Goal: Transaction & Acquisition: Purchase product/service

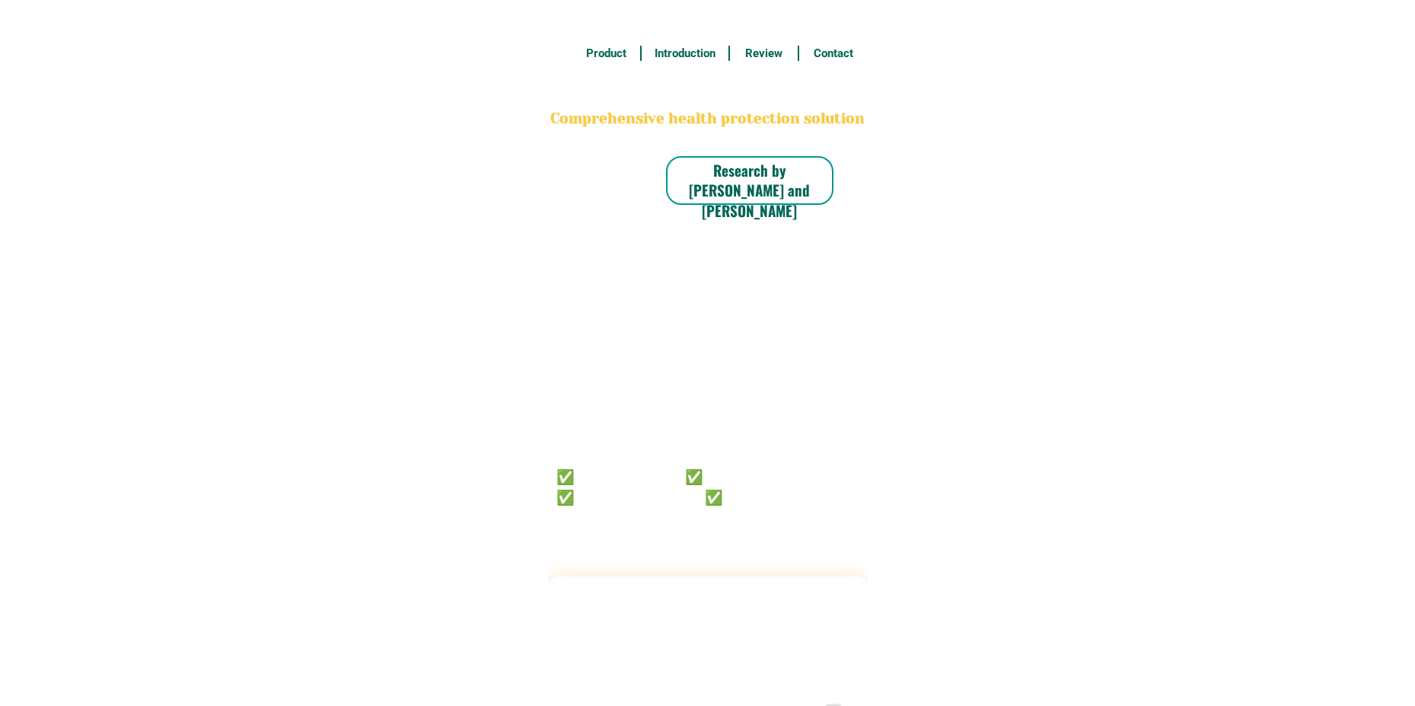
radio input "true"
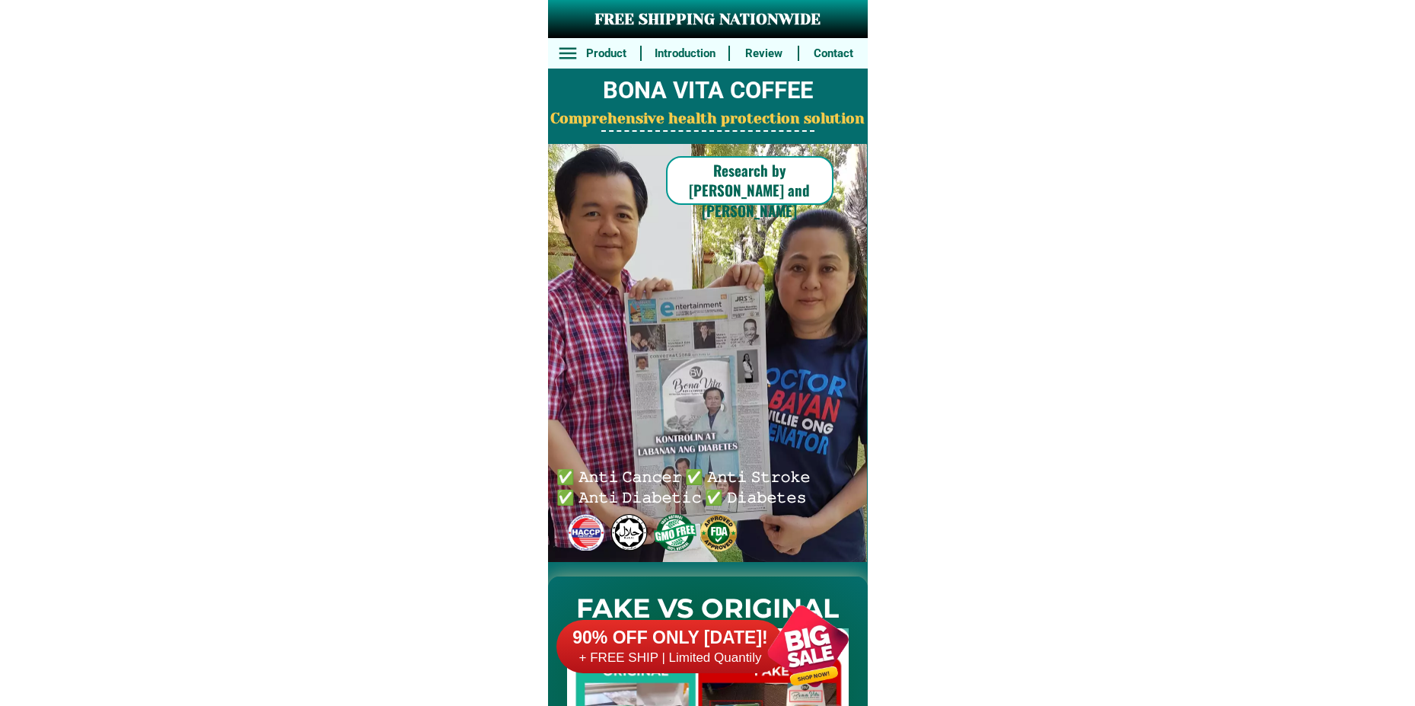
click at [809, 638] on div at bounding box center [808, 646] width 120 height 120
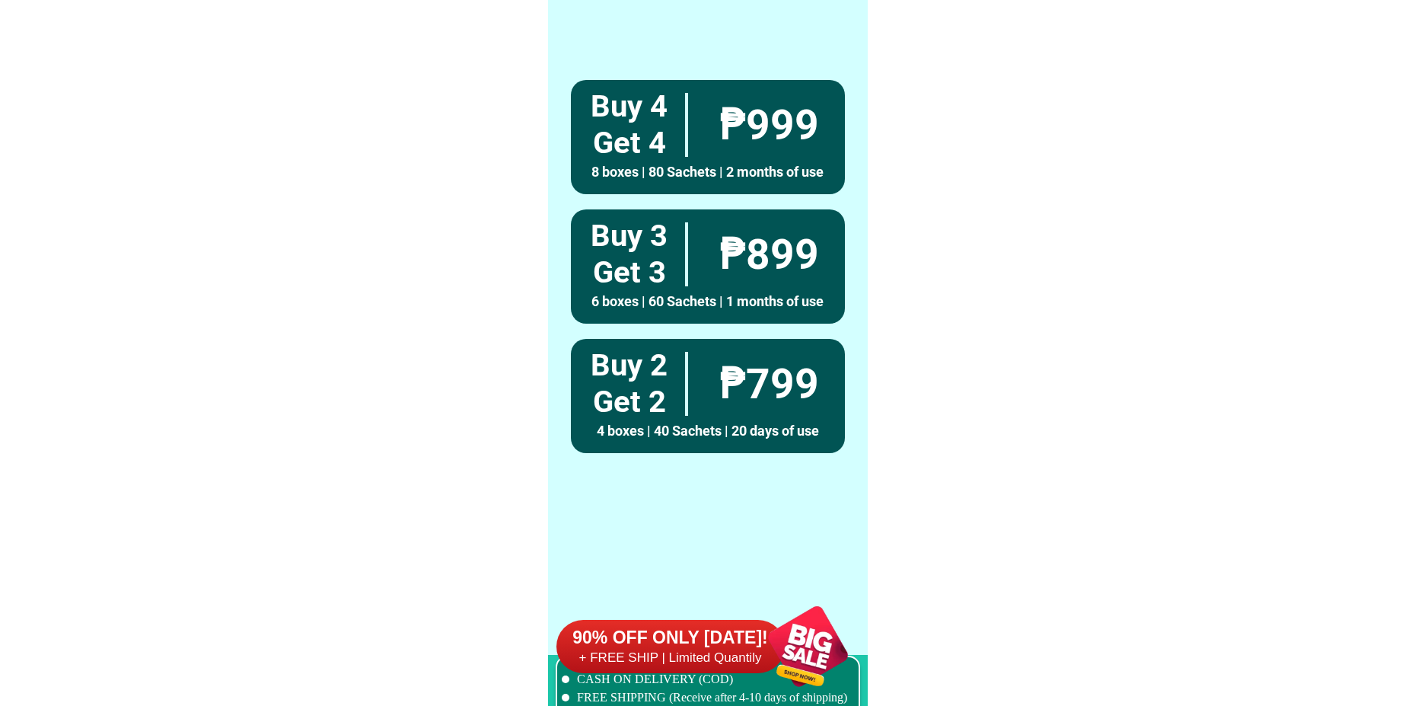
scroll to position [11195, 0]
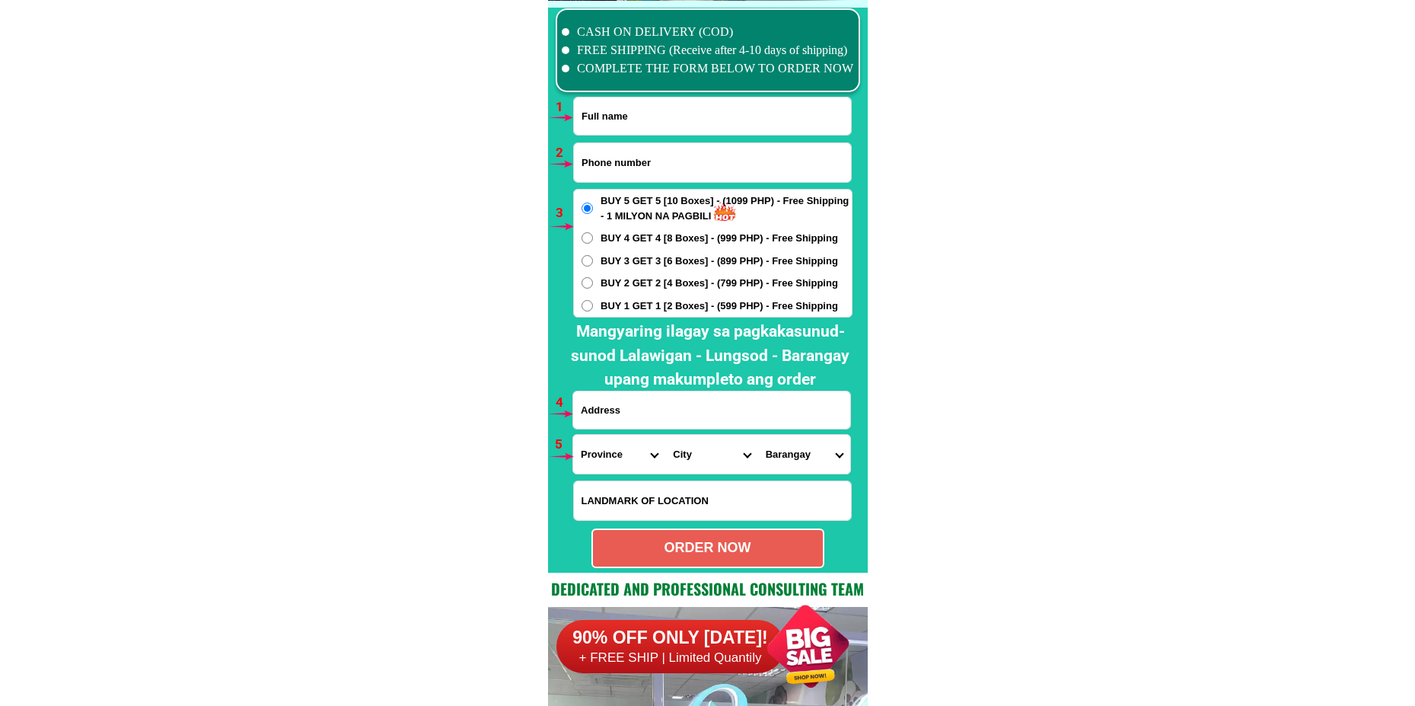
click at [645, 129] on input "Input full_name" at bounding box center [712, 115] width 277 height 37
paste input "Zenaida Mayor Jadie"
type input "Zenaida Mayor Jadie"
click at [668, 150] on input "Input phone_number" at bounding box center [712, 162] width 277 height 39
paste input "09091214404"
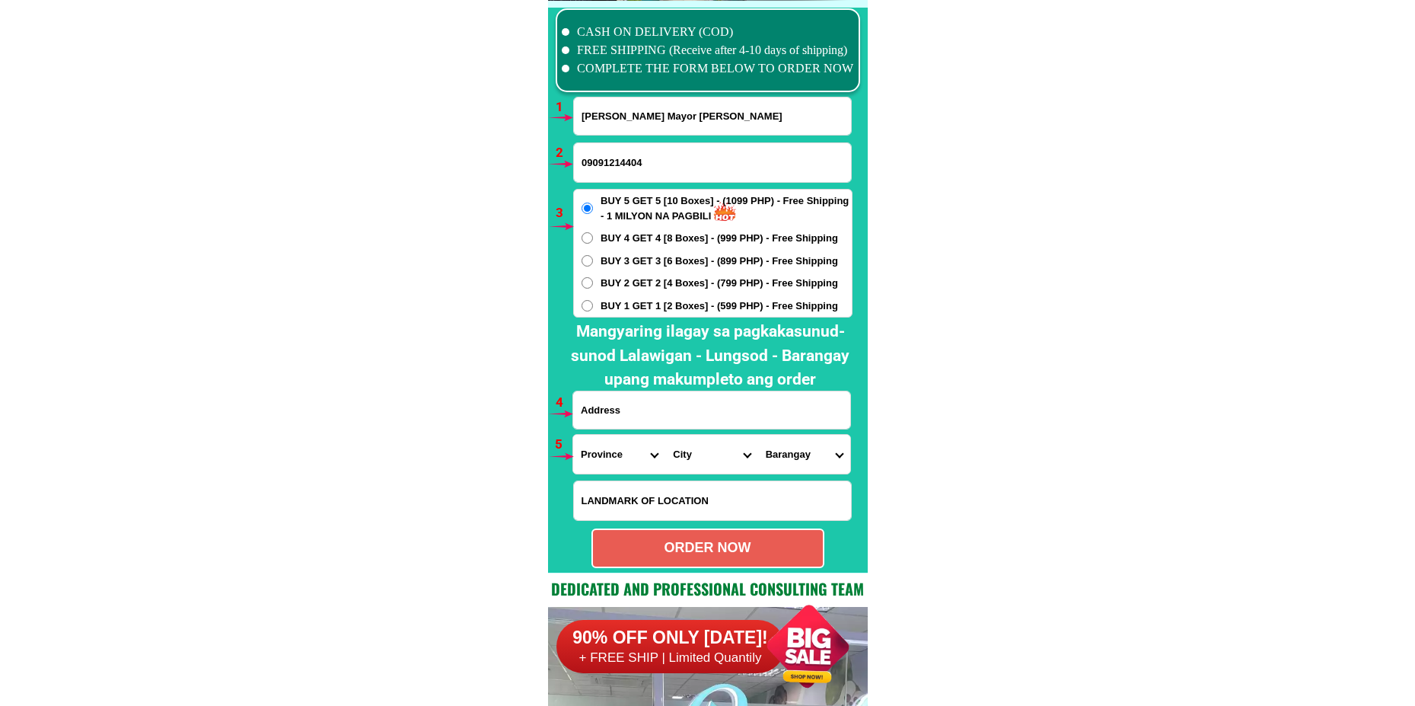
type input "09091214404"
click at [621, 285] on span "BUY 2 GET 2 [4 Boxes] - (799 PHP) - Free Shipping" at bounding box center [720, 283] width 238 height 15
click at [593, 285] on input "BUY 2 GET 2 [4 Boxes] - (799 PHP) - Free Shipping" at bounding box center [587, 282] width 11 height 11
radio input "true"
click at [709, 413] on input "Input address" at bounding box center [711, 409] width 277 height 37
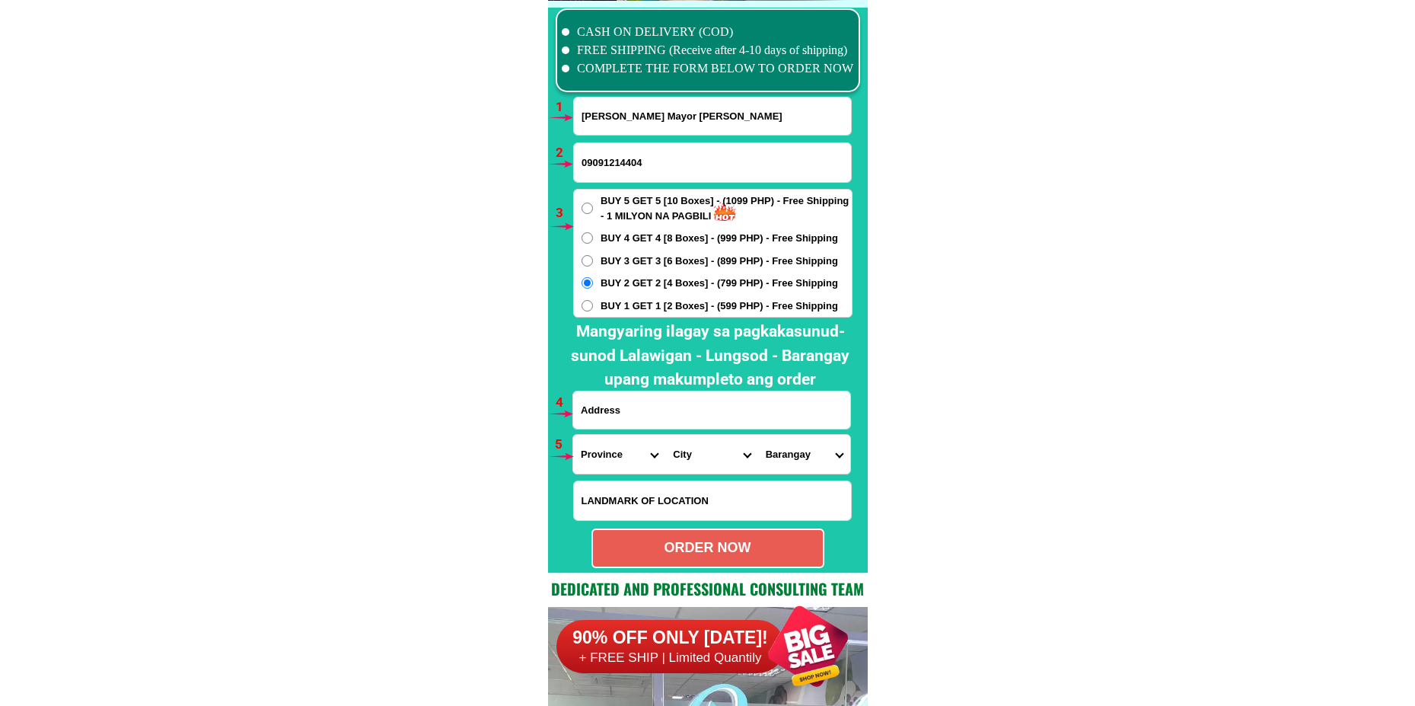
paste input "Zenaida Mayor Jadie Purok 3 Del Rosario Pilar Sorsogon Crosing Sacnangan"
type input "Zenaida Mayor Jadie Purok 3 Del Rosario Pilar Sorsogon Crosing Sacnangan"
click at [592, 458] on select "Province [GEOGRAPHIC_DATA] [GEOGRAPHIC_DATA] [GEOGRAPHIC_DATA] [GEOGRAPHIC_DATA…" at bounding box center [619, 454] width 92 height 39
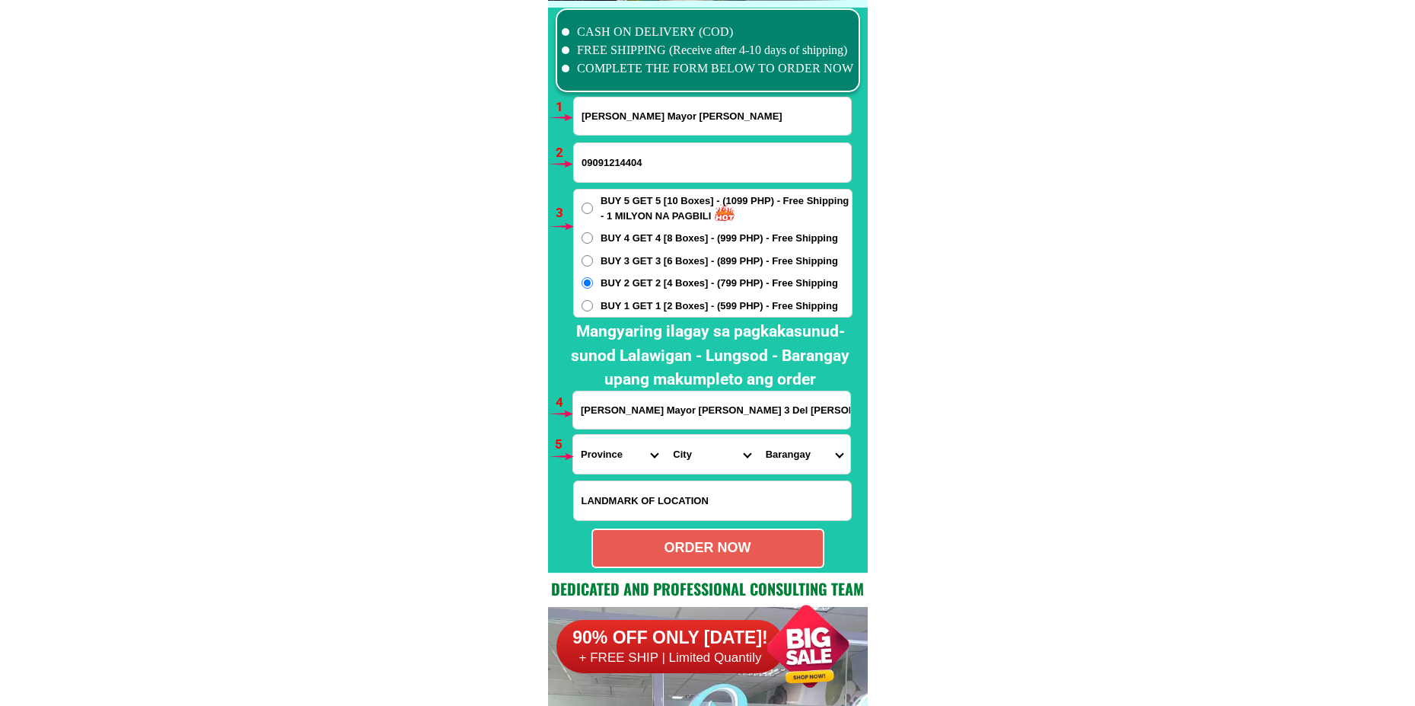
select select "63_662"
click at [573, 435] on select "Province [GEOGRAPHIC_DATA] [GEOGRAPHIC_DATA] [GEOGRAPHIC_DATA] [GEOGRAPHIC_DATA…" at bounding box center [619, 454] width 92 height 39
click at [695, 449] on select "City Barcelona Bulan Bulusan Castilla Donsol Gubat Irosin Juban Matnog Prieto-d…" at bounding box center [711, 454] width 92 height 39
select select "63_662519"
click at [665, 435] on select "City Barcelona Bulan Bulusan Castilla Donsol Gubat Irosin Juban Matnog Prieto-d…" at bounding box center [711, 454] width 92 height 39
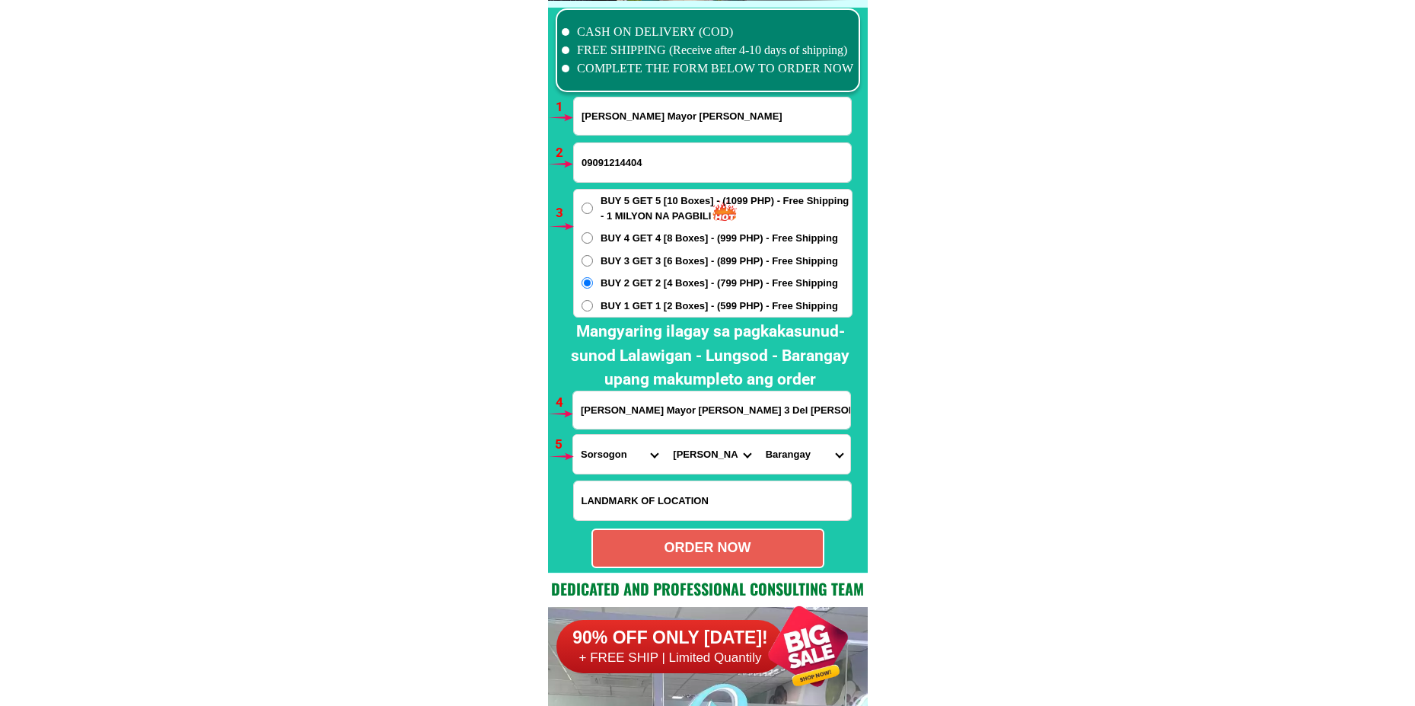
click at [782, 458] on select "Barangay Abas Abucay Bantayan Banuyo (pob.) Bayasong Bayawas Binanuahan (pob.) …" at bounding box center [804, 454] width 92 height 39
select select "63_6625196966"
click at [758, 435] on select "Barangay Abas Abucay Bantayan Banuyo (pob.) Bayasong Bayawas Binanuahan (pob.) …" at bounding box center [804, 454] width 92 height 39
click at [739, 550] on div "ORDER NOW" at bounding box center [708, 547] width 230 height 21
type input "09091214404"
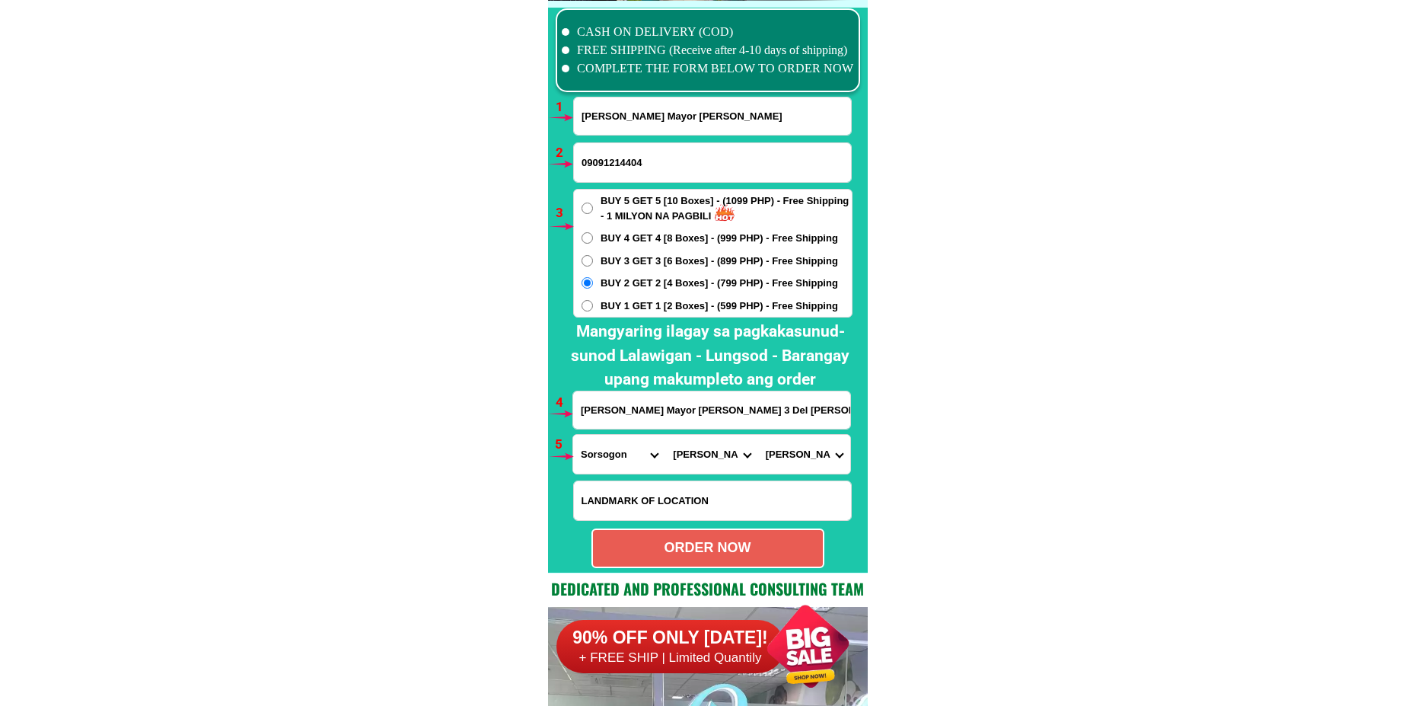
radio input "true"
click at [588, 123] on input "Input full_name" at bounding box center [712, 115] width 277 height 37
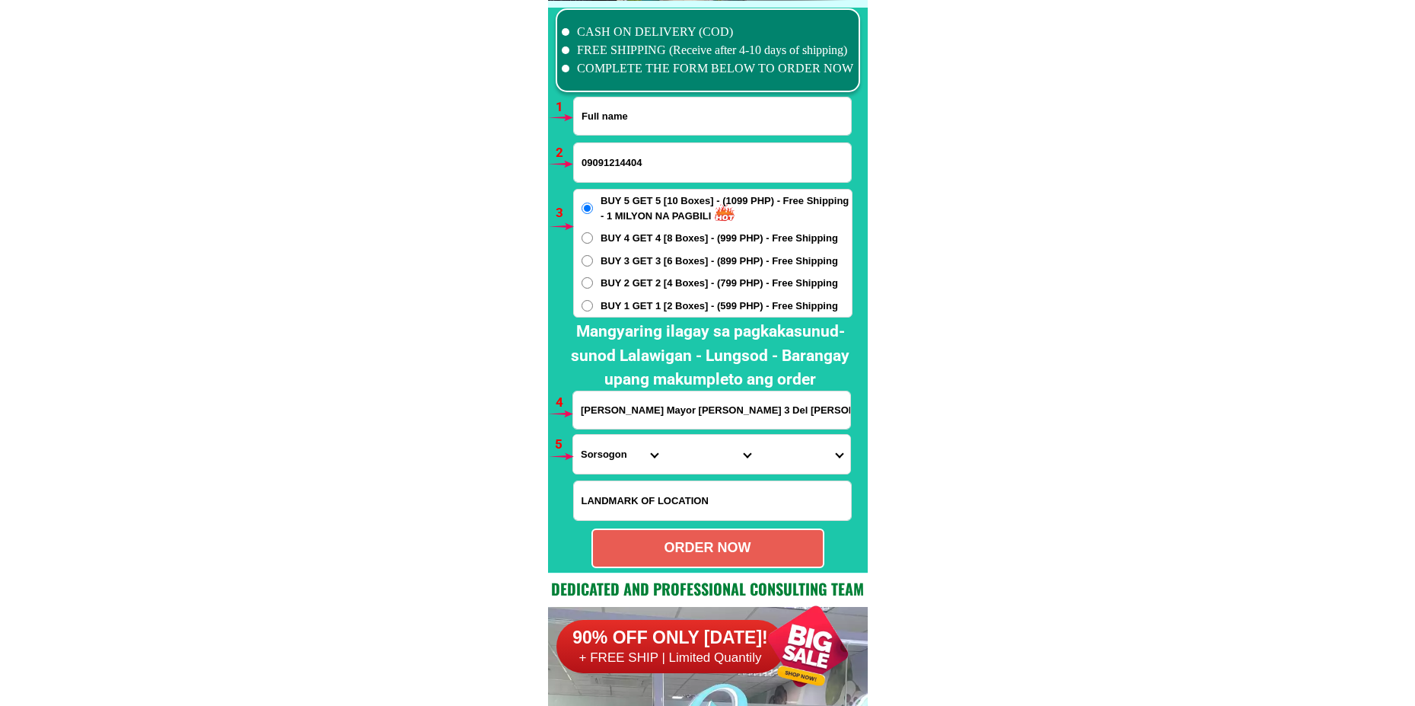
paste input "Joselito Escudero"
type input "Joselito Escudero"
paste input "09158685084"
click at [622, 168] on input "09158685084" at bounding box center [712, 162] width 277 height 39
paste input "09158685084"
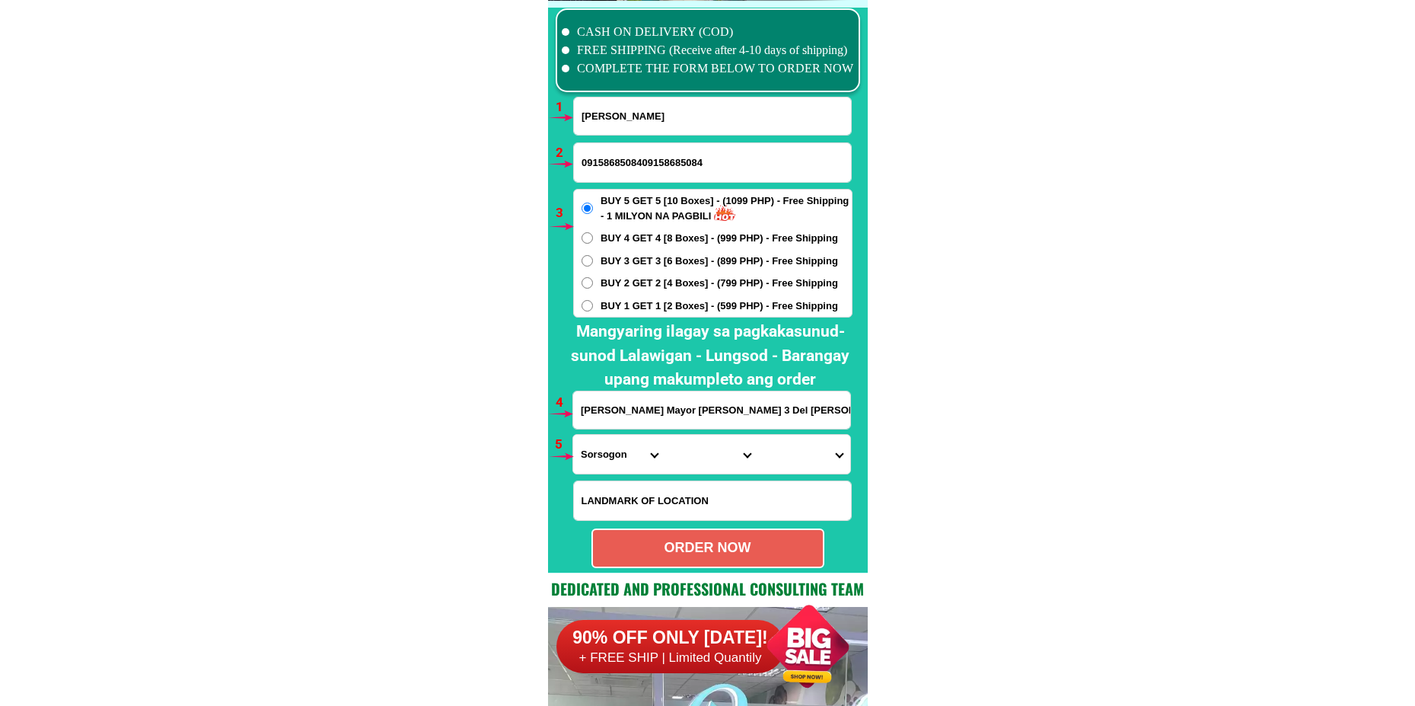
paste input "Input phone_number"
type input "09158685084"
click at [652, 300] on span "BUY 1 GET 1 [2 Boxes] - (599 PHP) - Free Shipping" at bounding box center [720, 305] width 238 height 15
click at [593, 300] on input "BUY 1 GET 1 [2 Boxes] - (599 PHP) - Free Shipping" at bounding box center [587, 305] width 11 height 11
radio input "true"
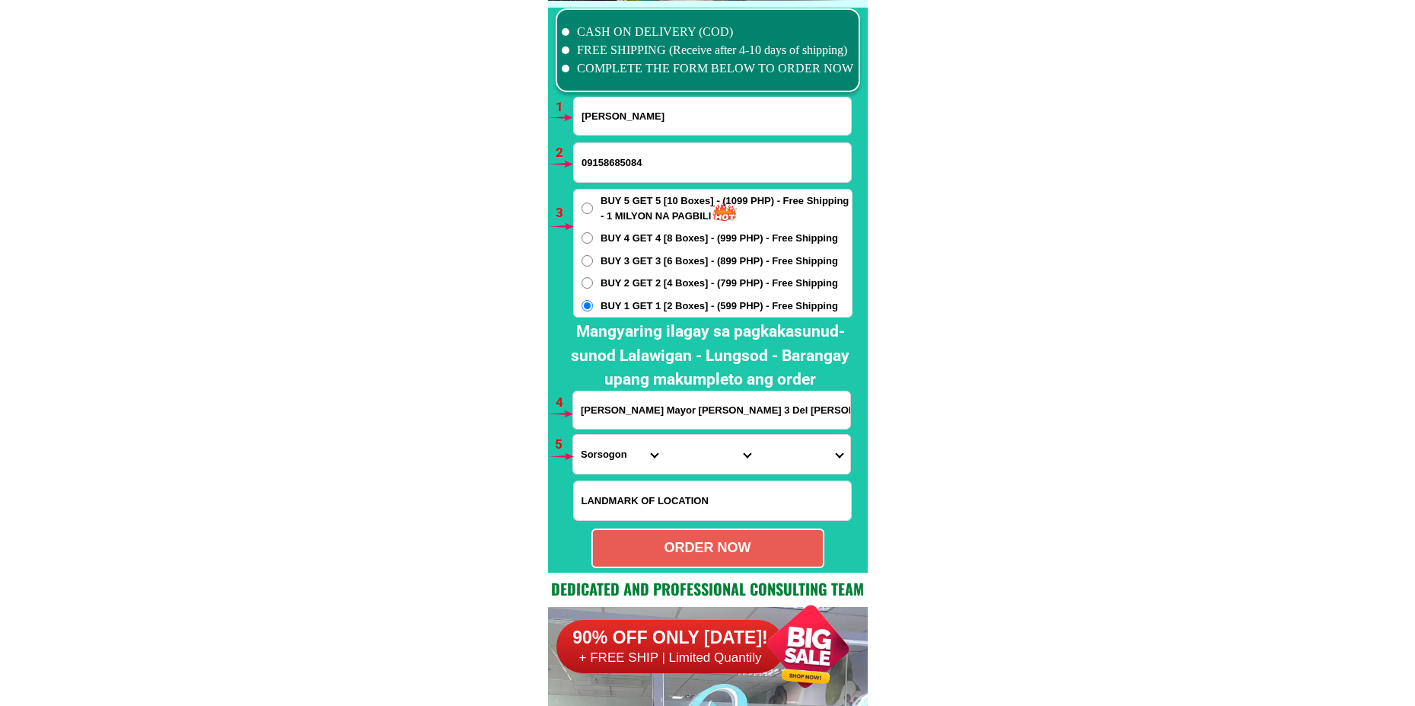
click at [640, 403] on input "Zenaida Mayor Jadie Purok 3 Del Rosario Pilar Sorsogon Crosing Sacnangan" at bounding box center [711, 409] width 277 height 37
paste input "Pete Escudero, bgy. Natipuan Nasugbu Batangas ask nyo nlng c konsehala ada sa b…"
type input "Pete Escudero, bgy. Natipuan Nasugbu Batangas ask nyo nlng c konsehala ada sa b…"
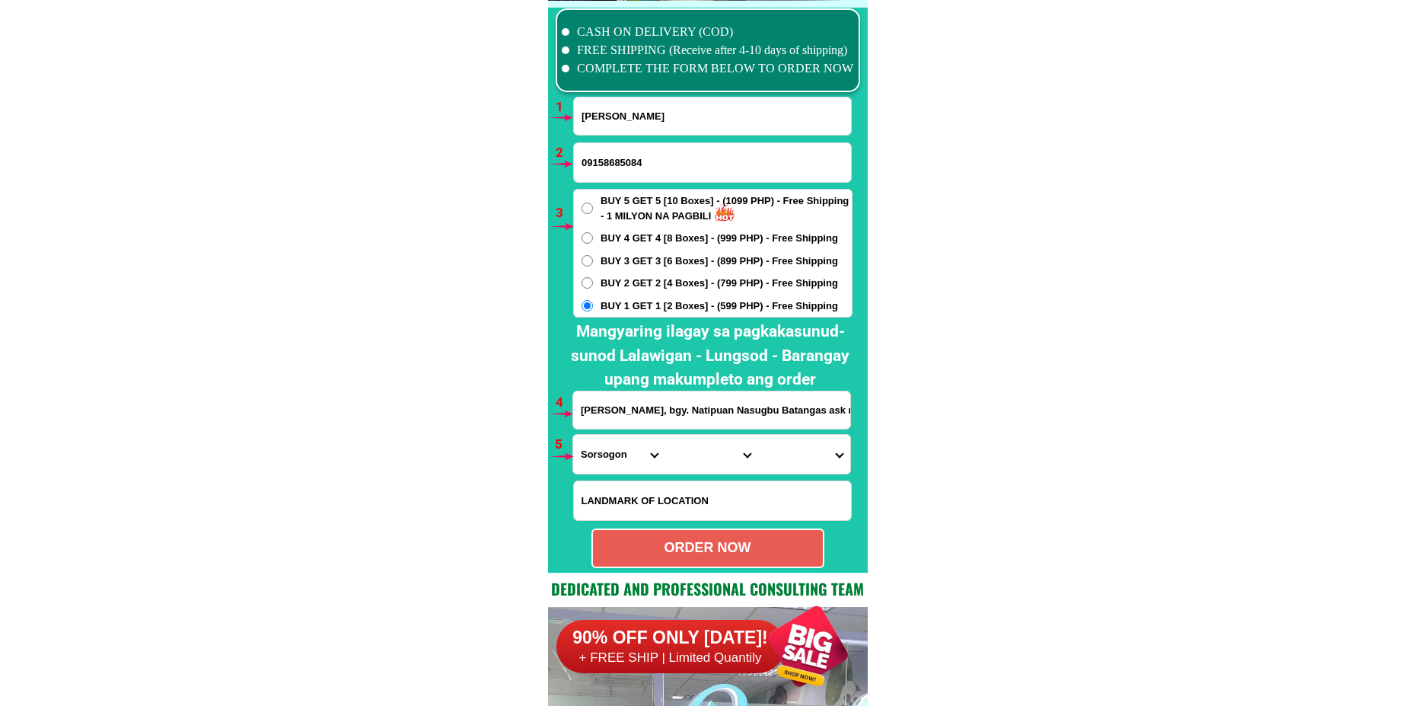
click at [633, 452] on select "Province [GEOGRAPHIC_DATA] [GEOGRAPHIC_DATA] [GEOGRAPHIC_DATA] [GEOGRAPHIC_DATA…" at bounding box center [619, 454] width 92 height 39
select select "63_108"
click at [573, 435] on select "Province [GEOGRAPHIC_DATA] [GEOGRAPHIC_DATA] [GEOGRAPHIC_DATA] [GEOGRAPHIC_DATA…" at bounding box center [619, 454] width 92 height 39
drag, startPoint x: 704, startPoint y: 460, endPoint x: 706, endPoint y: 437, distance: 23.0
click at [703, 456] on select "City Agoncillo Alitagtag Allacapan Balayan Batangas-balete Batangas-city Batang…" at bounding box center [711, 454] width 92 height 39
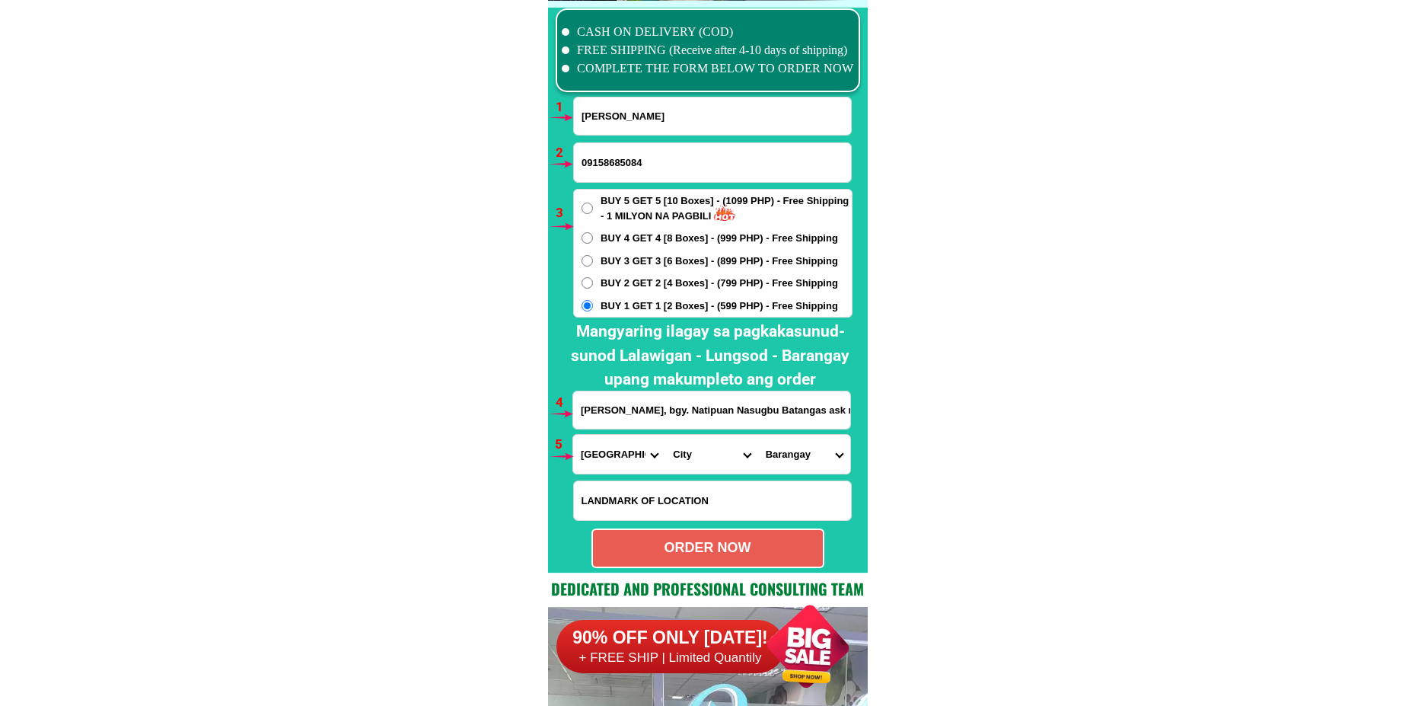
select select "63_1084363"
click at [665, 435] on select "City Agoncillo Alitagtag Allacapan Balayan Batangas-balete Batangas-city Batang…" at bounding box center [711, 454] width 92 height 39
click at [812, 458] on select "Barangay Aga Balaytigui Banilad Barangay 1 (pob.) Barangay 10 (pob.) Barangay 1…" at bounding box center [804, 454] width 92 height 39
select select "63_10843631088"
click at [758, 435] on select "Barangay Aga Balaytigui Banilad Barangay 1 (pob.) Barangay 10 (pob.) Barangay 1…" at bounding box center [804, 454] width 92 height 39
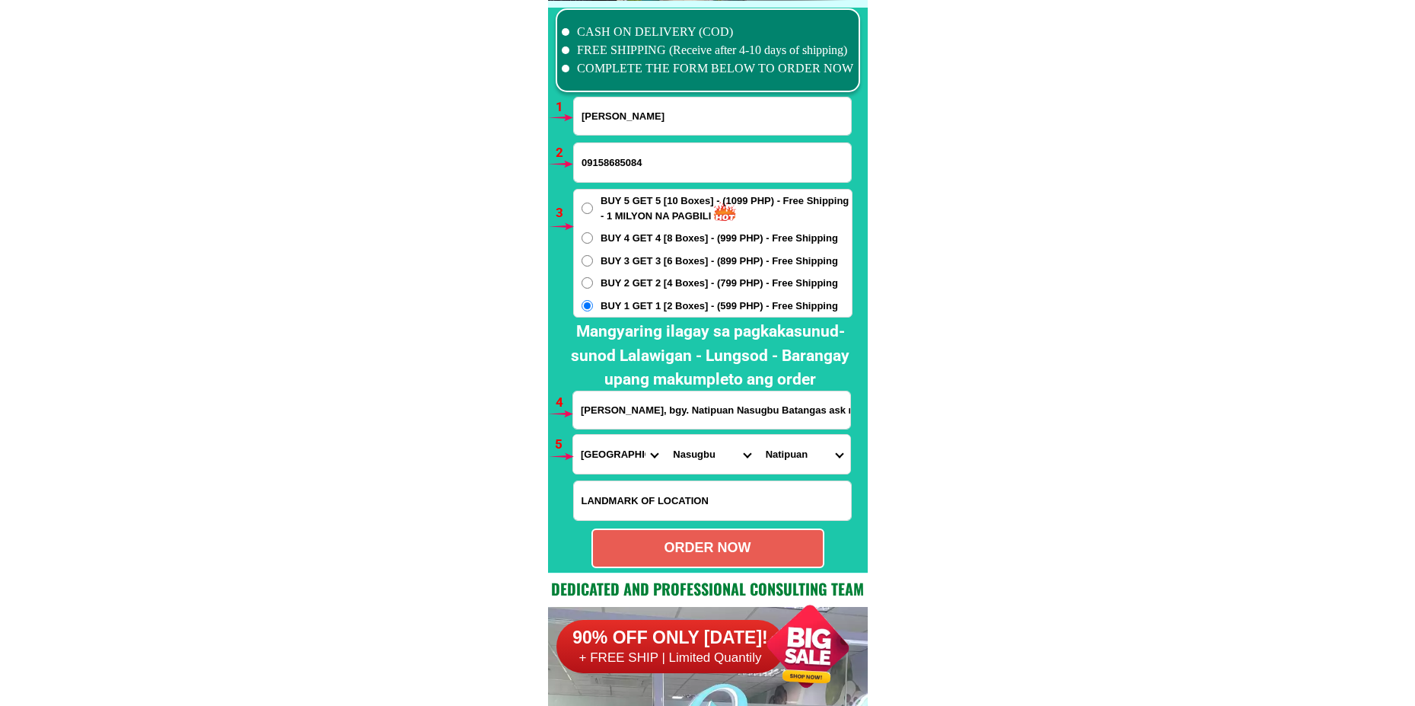
click at [729, 547] on div "ORDER NOW" at bounding box center [708, 547] width 230 height 21
type input "Pete Escudero, bgy. Natipuan Nasugbu Batangas ask nyo nlng c konsehala ada sa b…"
radio input "true"
click at [703, 117] on input "Joselito Escudero" at bounding box center [712, 115] width 277 height 37
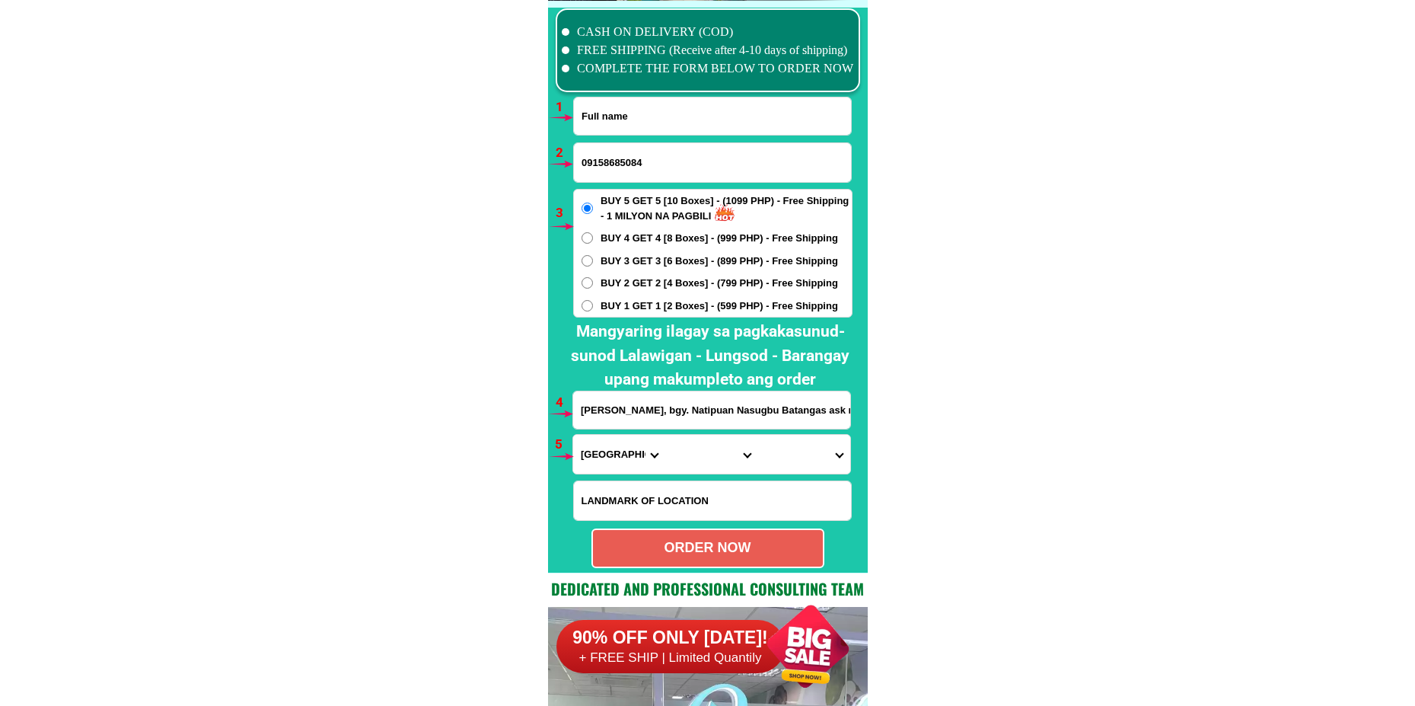
paste input "Nona Bulaclac Sandoval"
type input "Nona Bulaclac Sandoval"
click at [640, 173] on input "09158685084" at bounding box center [712, 162] width 277 height 39
paste input "09690175932"
type input "09690175932"
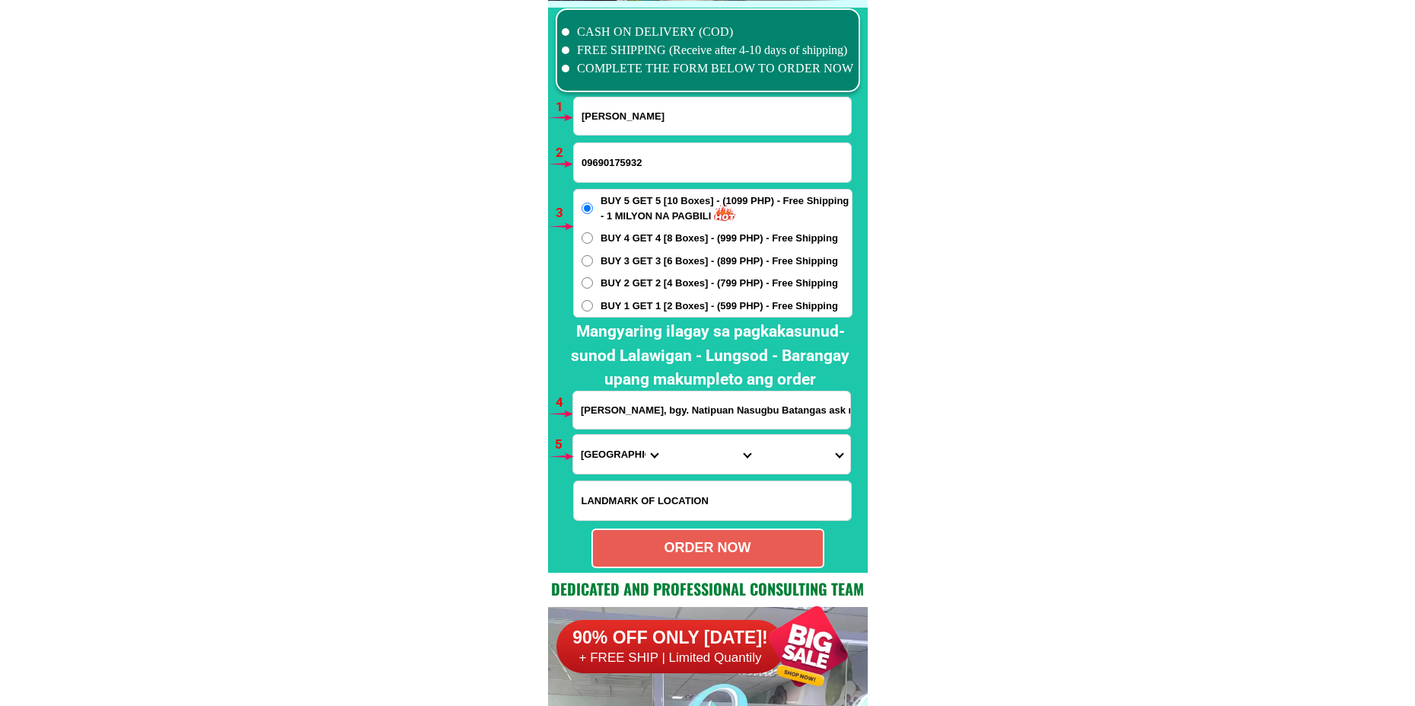
click at [601, 236] on span "BUY 4 GET 4 [8 Boxes] - (999 PHP) - Free Shipping" at bounding box center [720, 238] width 238 height 15
click at [593, 236] on input "BUY 4 GET 4 [8 Boxes] - (999 PHP) - Free Shipping" at bounding box center [587, 237] width 11 height 11
radio input "true"
click at [601, 261] on span "BUY 3 GET 3 [6 Boxes] - (899 PHP) - Free Shipping" at bounding box center [720, 261] width 238 height 15
click at [593, 261] on input "BUY 3 GET 3 [6 Boxes] - (899 PHP) - Free Shipping" at bounding box center [587, 260] width 11 height 11
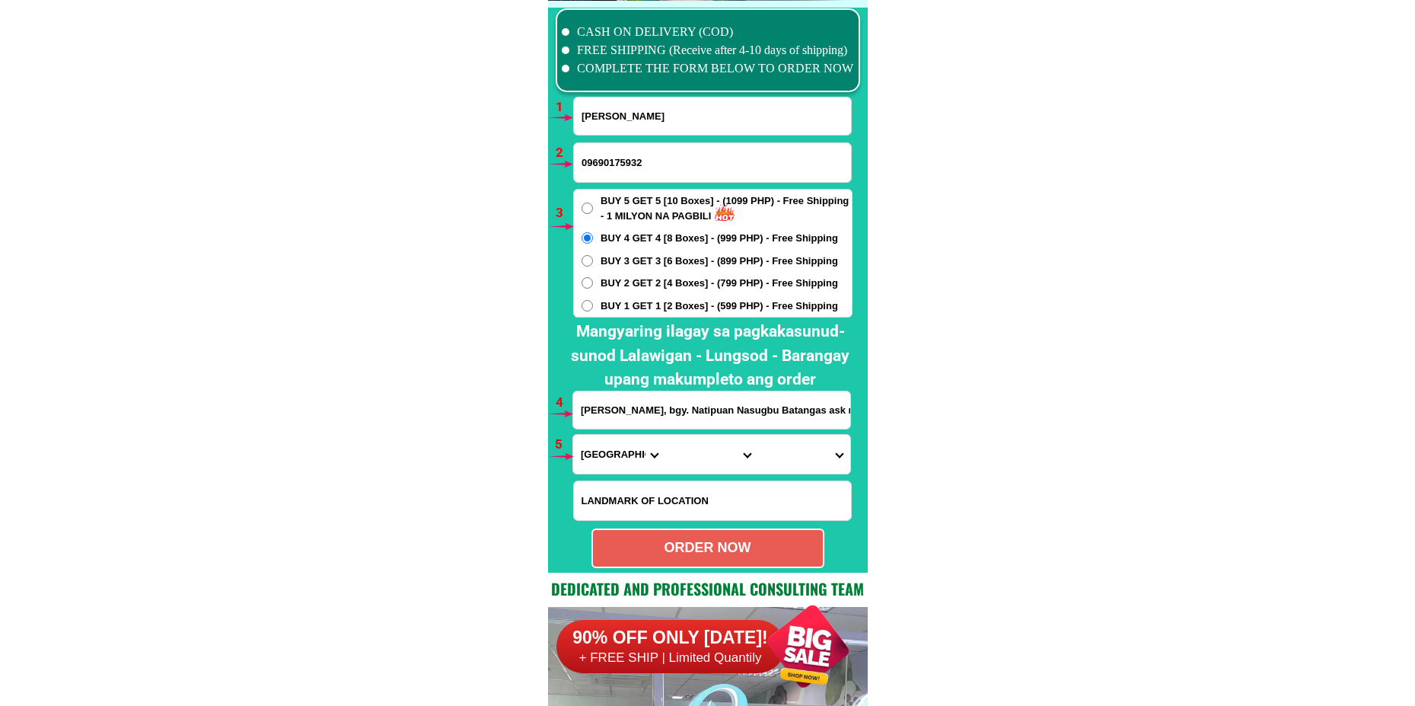
radio input "true"
click at [633, 413] on input "Pete Escudero, bgy. Natipuan Nasugbu Batangas ask nyo nlng c konsehala ada sa b…" at bounding box center [711, 409] width 277 height 37
paste input "Sta. Cruz Davao del Sur Zone 3"
type input "Sta. Cruz Davao del Sur Zone 3"
click at [617, 458] on select "Province [GEOGRAPHIC_DATA] [GEOGRAPHIC_DATA] [GEOGRAPHIC_DATA] [GEOGRAPHIC_DATA…" at bounding box center [619, 454] width 92 height 39
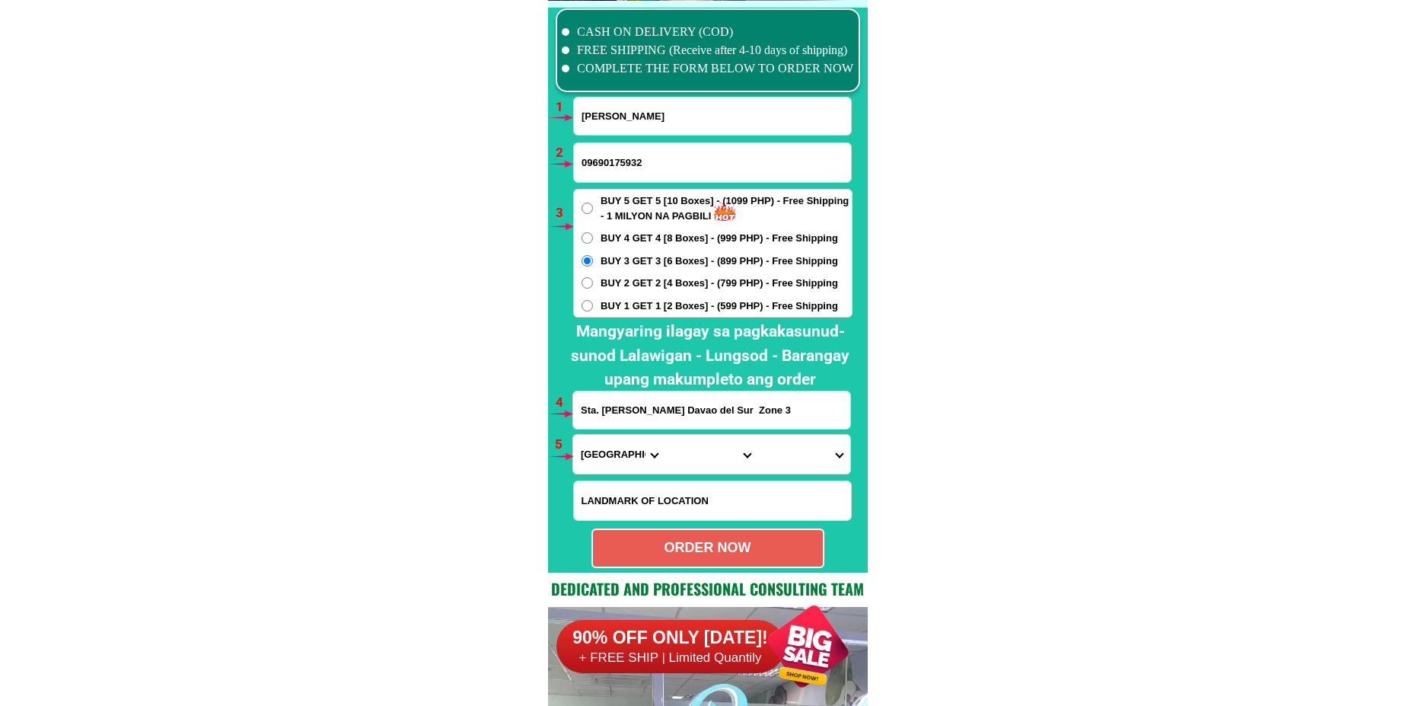
select select "63_738"
click at [573, 435] on select "Province [GEOGRAPHIC_DATA] [GEOGRAPHIC_DATA] [GEOGRAPHIC_DATA] [GEOGRAPHIC_DATA…" at bounding box center [619, 454] width 92 height 39
drag, startPoint x: 630, startPoint y: 232, endPoint x: 661, endPoint y: 251, distance: 35.9
click at [630, 231] on span "BUY 4 GET 4 [8 Boxes] - (999 PHP) - Free Shipping" at bounding box center [720, 238] width 238 height 15
click at [593, 232] on input "BUY 4 GET 4 [8 Boxes] - (999 PHP) - Free Shipping" at bounding box center [587, 237] width 11 height 11
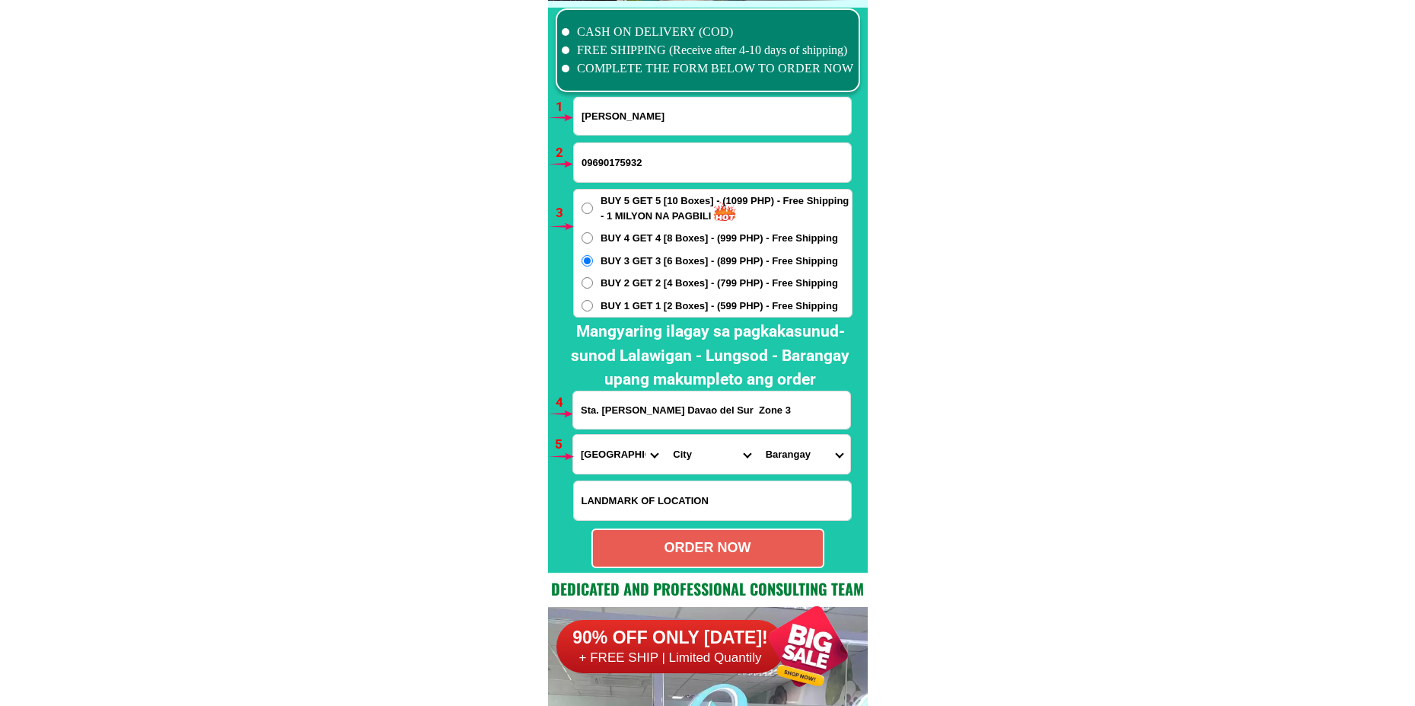
radio input "true"
click at [682, 465] on select "City Bansalan Davao-city Davao-del-sur-hagonoy Davao-del-sur-magsaysay Davao-de…" at bounding box center [711, 454] width 92 height 39
select select "63_7385999"
click at [665, 435] on select "City Bansalan Davao-city Davao-del-sur-hagonoy Davao-del-sur-magsaysay Davao-de…" at bounding box center [711, 454] width 92 height 39
click at [805, 454] on select "Barangay Astorga Bato Coronon Darong Inawayan Jose rizal Matutungan Melilia Sal…" at bounding box center [804, 454] width 92 height 39
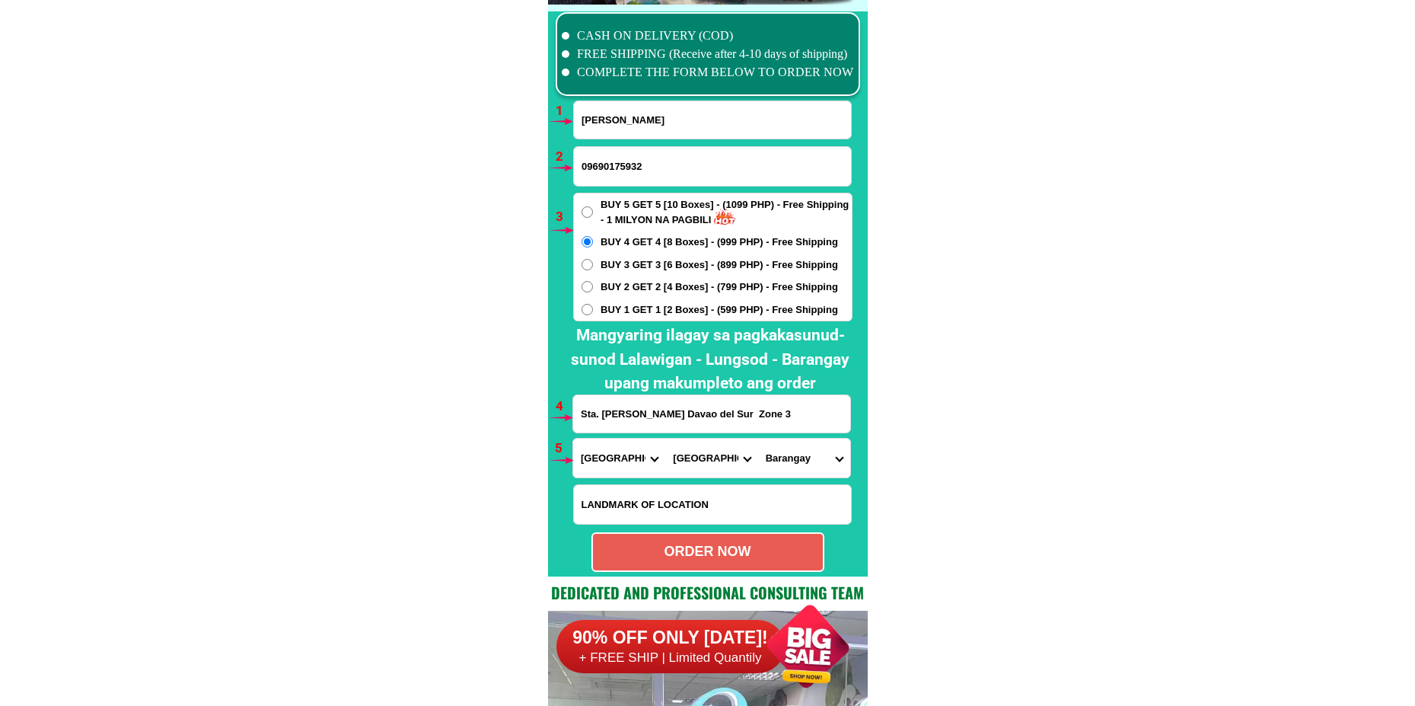
scroll to position [11195, 0]
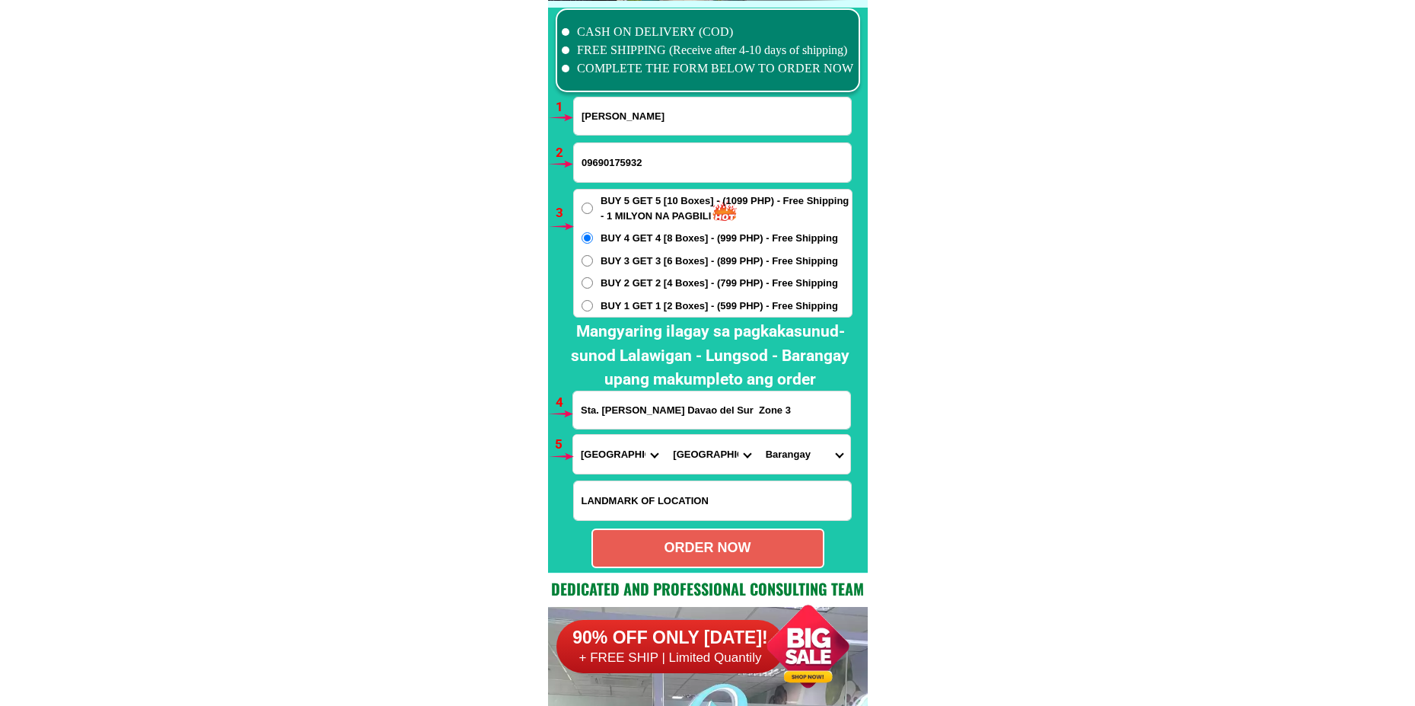
click at [802, 459] on select "Barangay Astorga Bato Coronon Darong Inawayan Jose rizal Matutungan Melilia Sal…" at bounding box center [804, 454] width 92 height 39
click at [758, 435] on select "Barangay Astorga Bato Coronon Darong Inawayan Jose rizal Matutungan Melilia Sal…" at bounding box center [804, 454] width 92 height 39
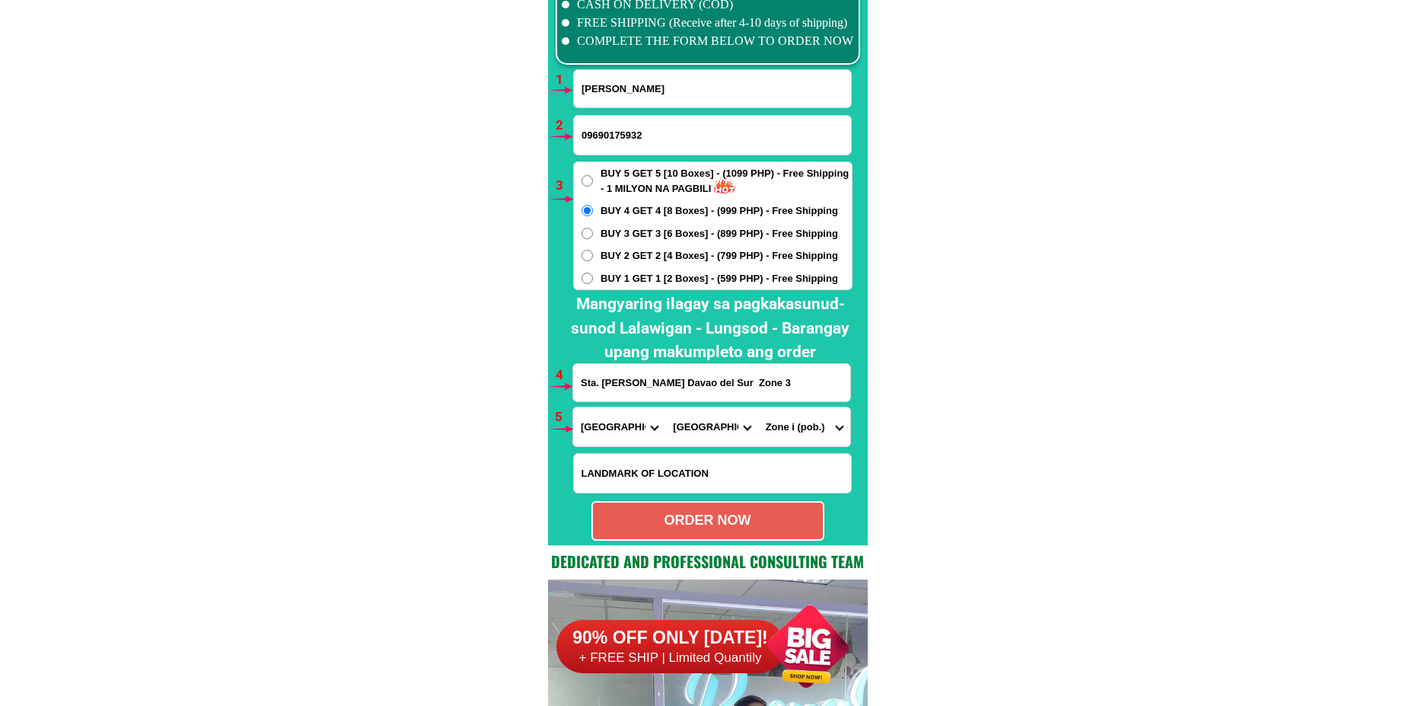
scroll to position [11271, 0]
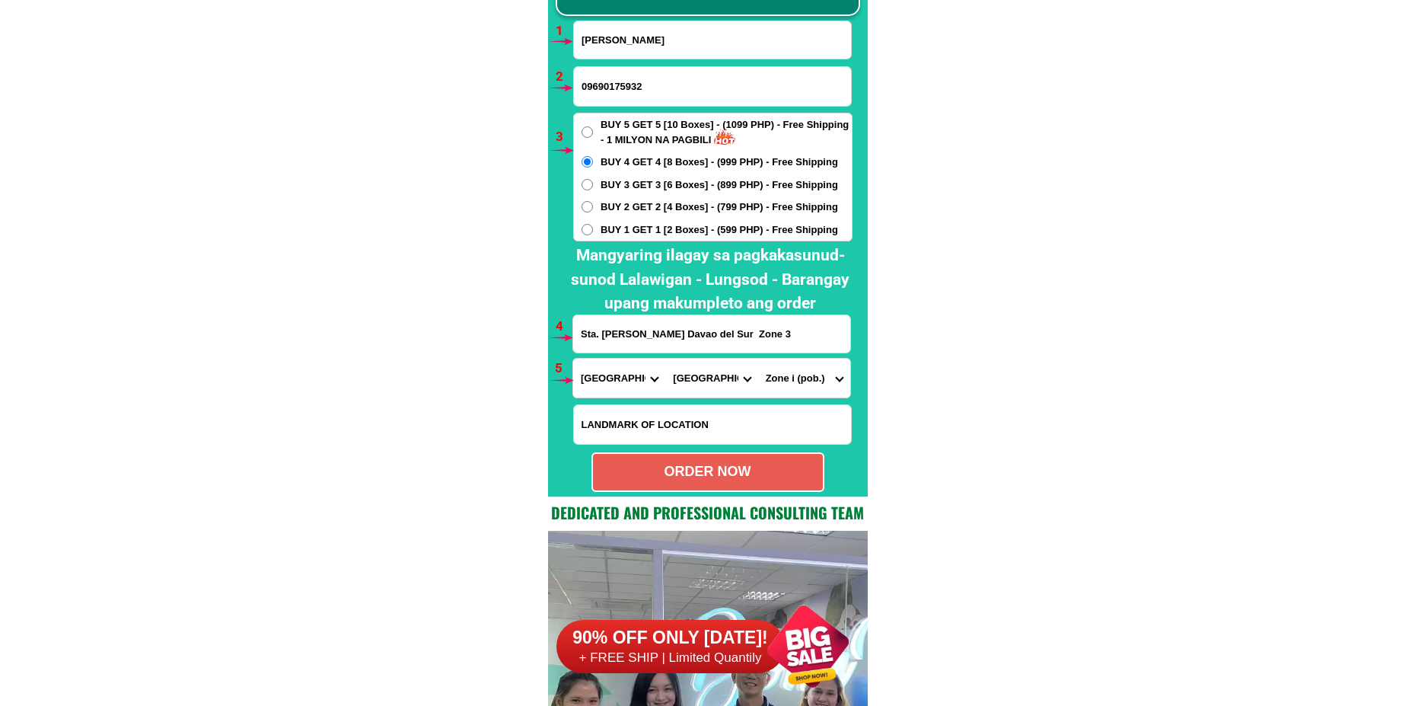
click at [806, 376] on select "Barangay Astorga Bato Coronon Darong Inawayan Jose rizal Matutungan Melilia Sal…" at bounding box center [804, 378] width 92 height 39
select select "63_73859995374"
click at [758, 359] on select "Barangay Astorga Bato Coronon Darong Inawayan Jose rizal Matutungan Melilia Sal…" at bounding box center [804, 378] width 92 height 39
click at [764, 468] on div "ORDER NOW" at bounding box center [708, 471] width 230 height 21
type input "09690175932"
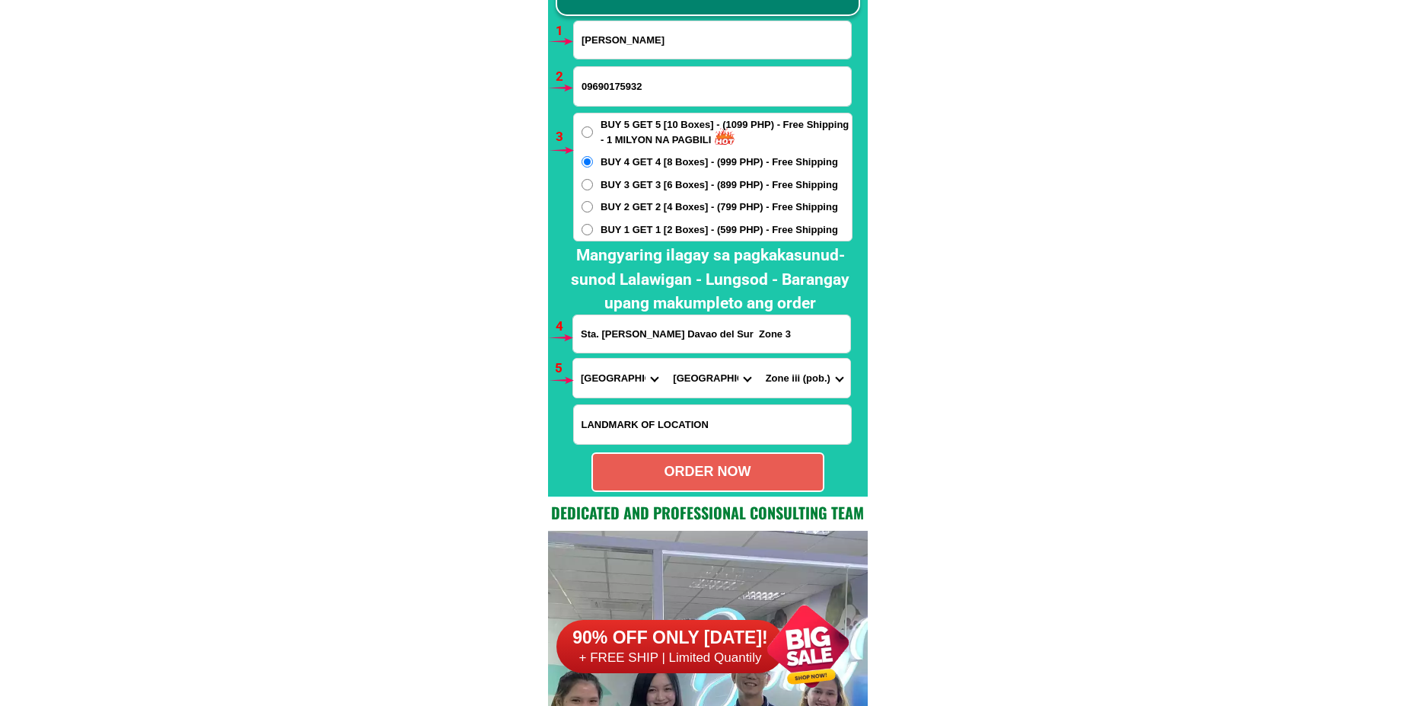
radio input "true"
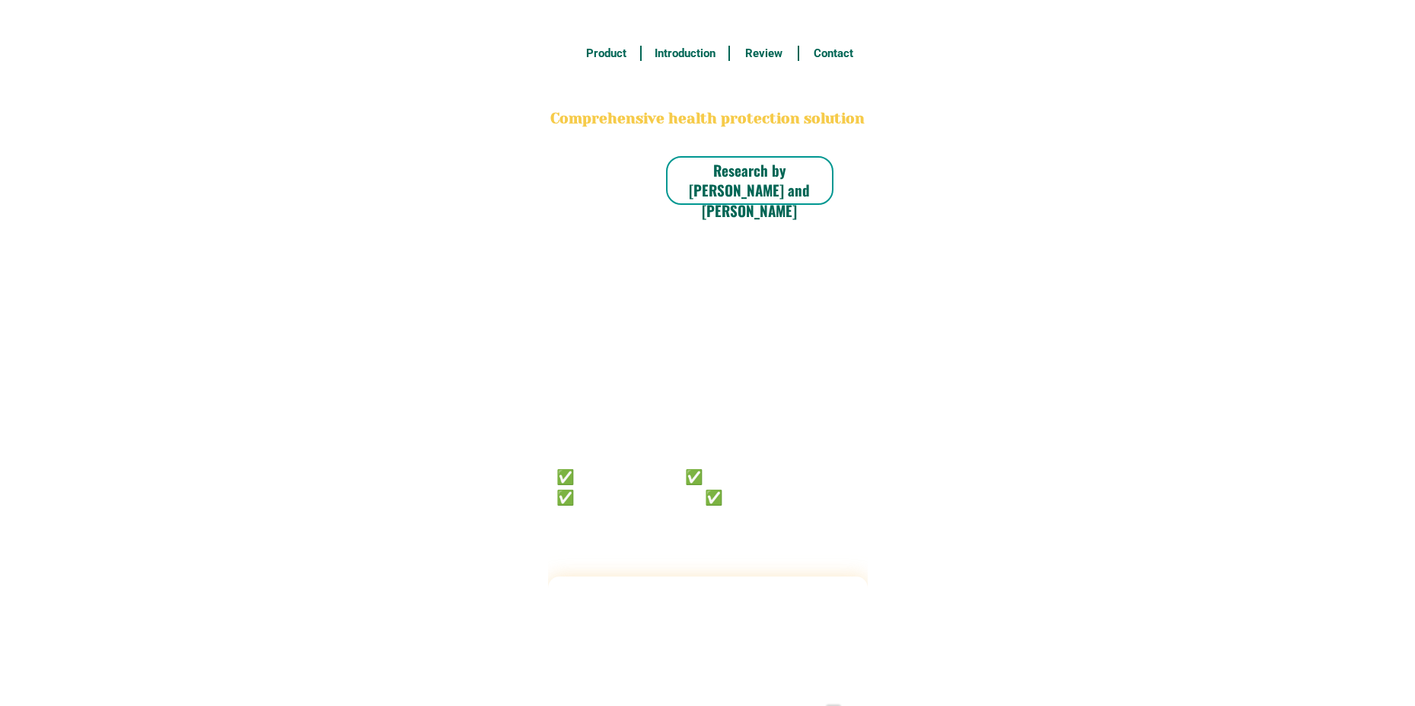
radio input "true"
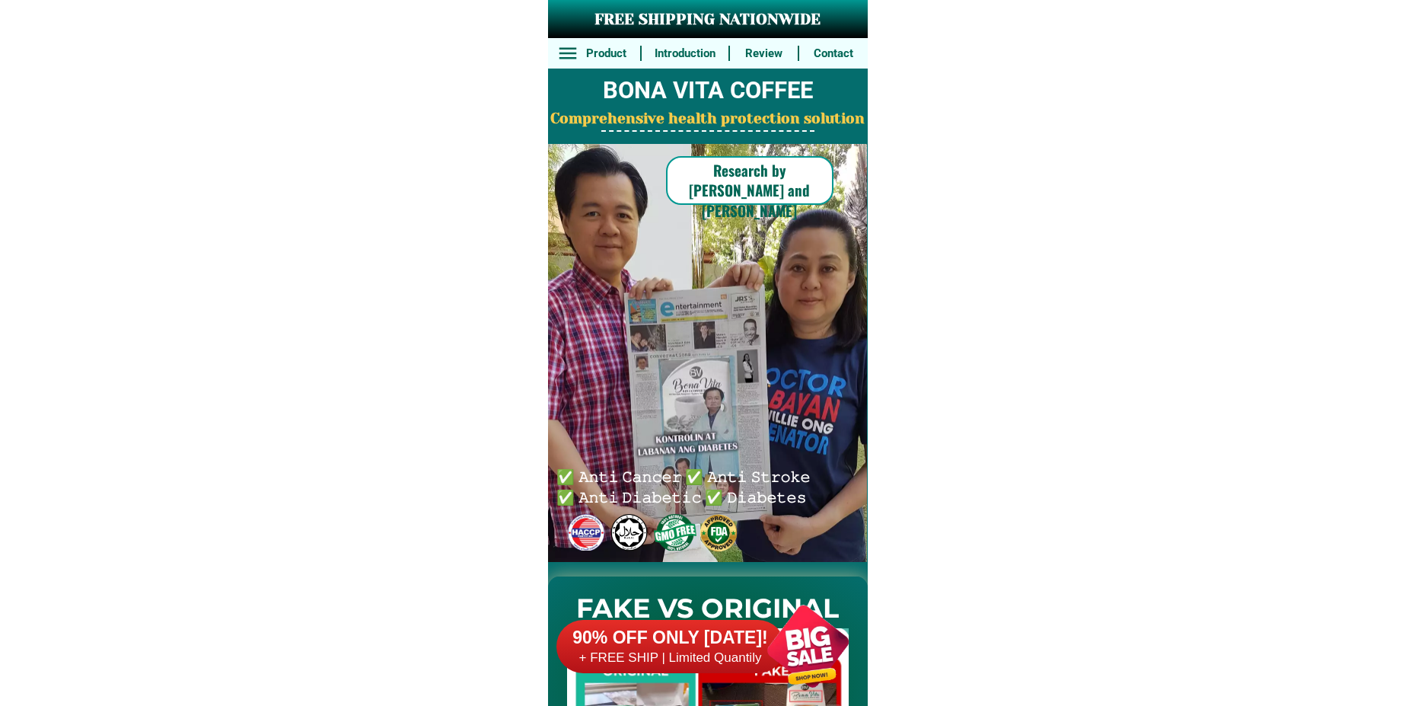
click at [834, 653] on div at bounding box center [808, 646] width 120 height 120
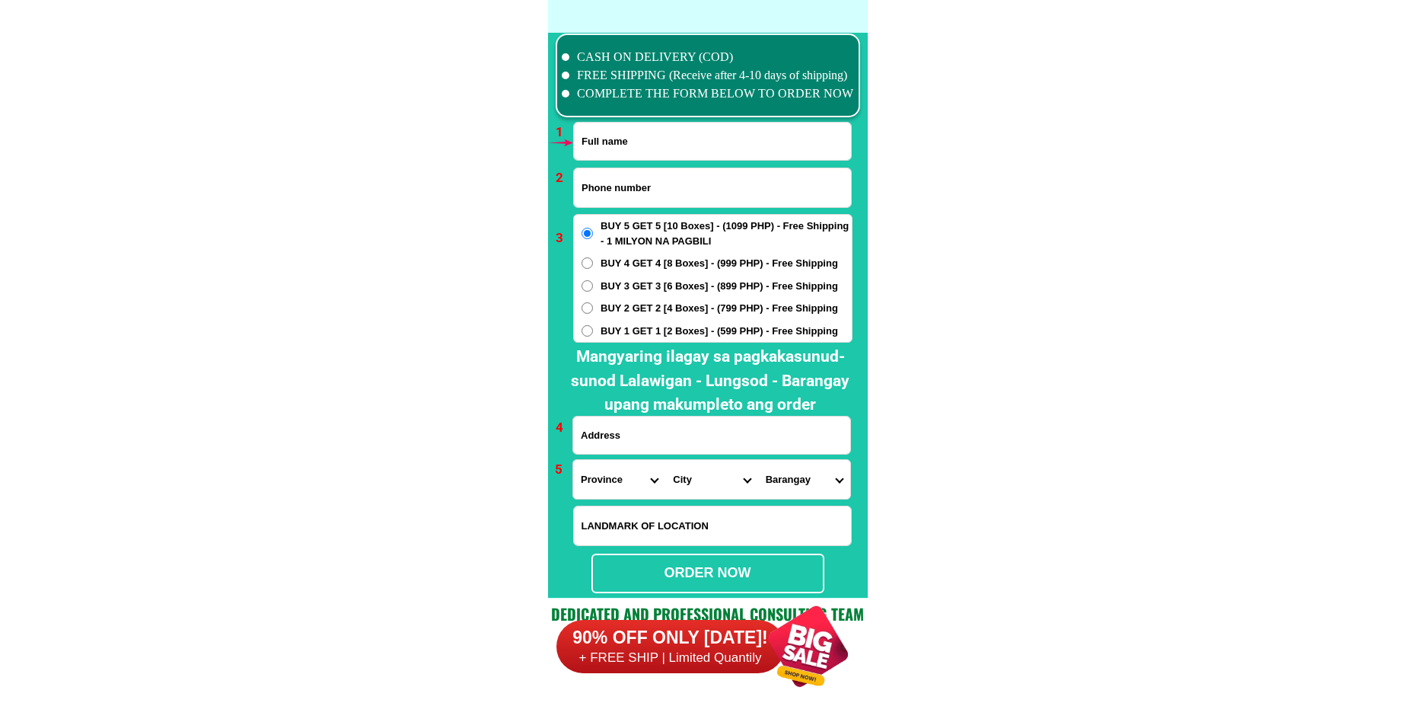
scroll to position [11195, 0]
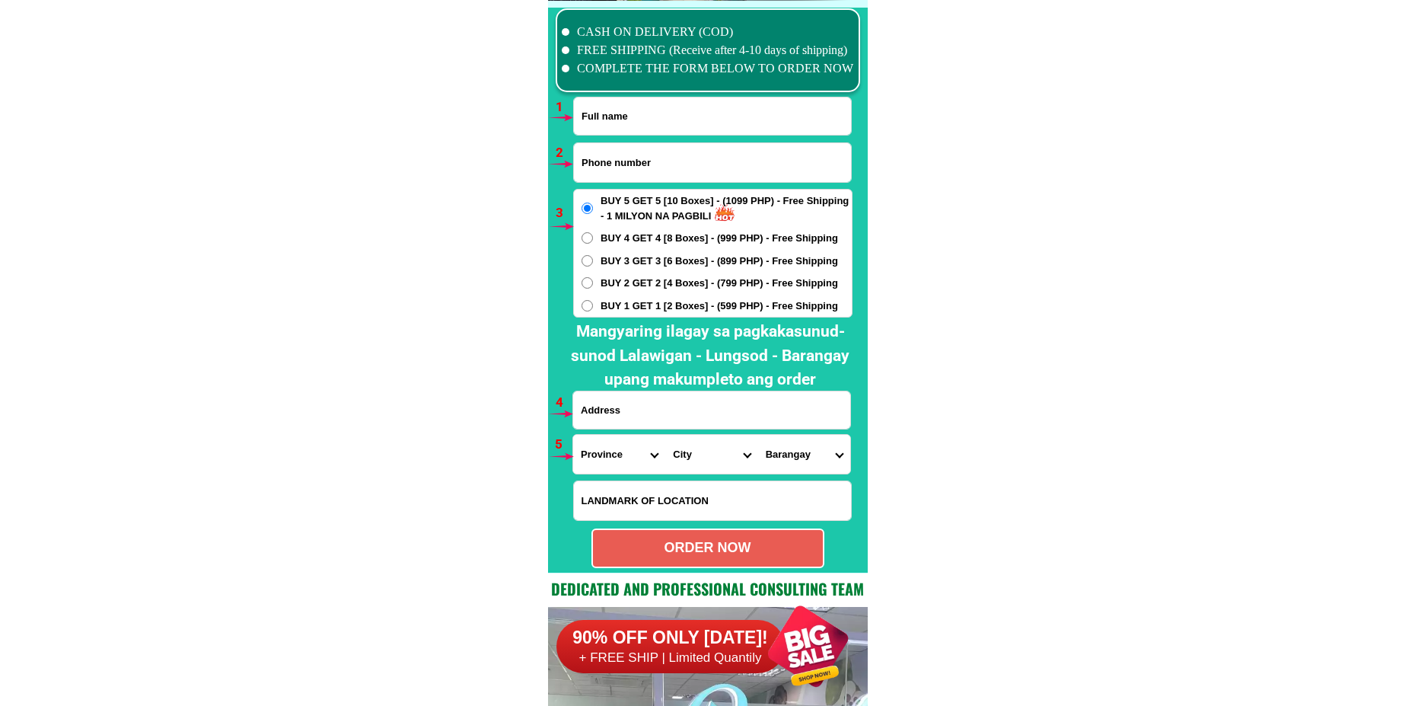
click at [687, 154] on input "Input phone_number" at bounding box center [712, 162] width 277 height 39
paste input "[PERSON_NAME]"
type input "[PERSON_NAME]"
click at [678, 127] on input "Input full_name" at bounding box center [712, 115] width 277 height 37
paste input "[PERSON_NAME]"
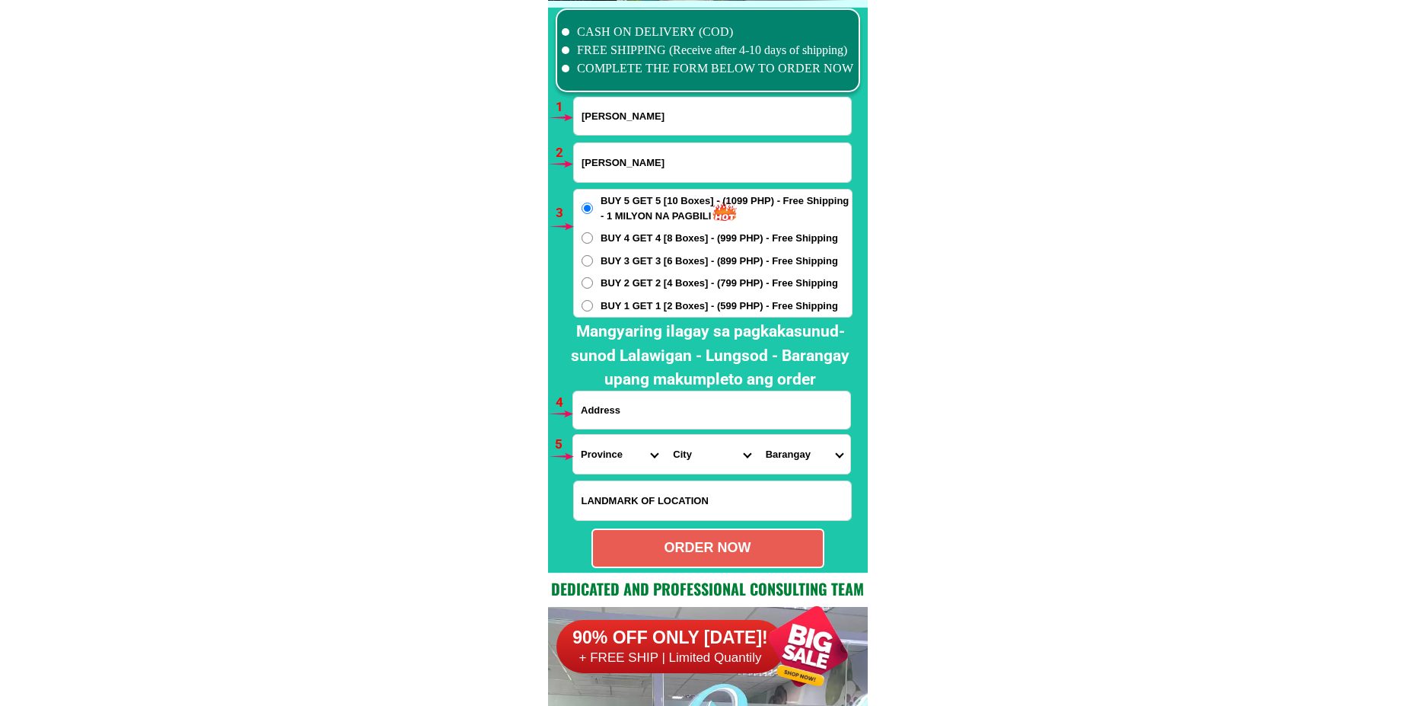
type input "[PERSON_NAME]"
drag, startPoint x: 716, startPoint y: 162, endPoint x: 377, endPoint y: 212, distance: 342.4
paste input "09538068128"
type input "09538068128"
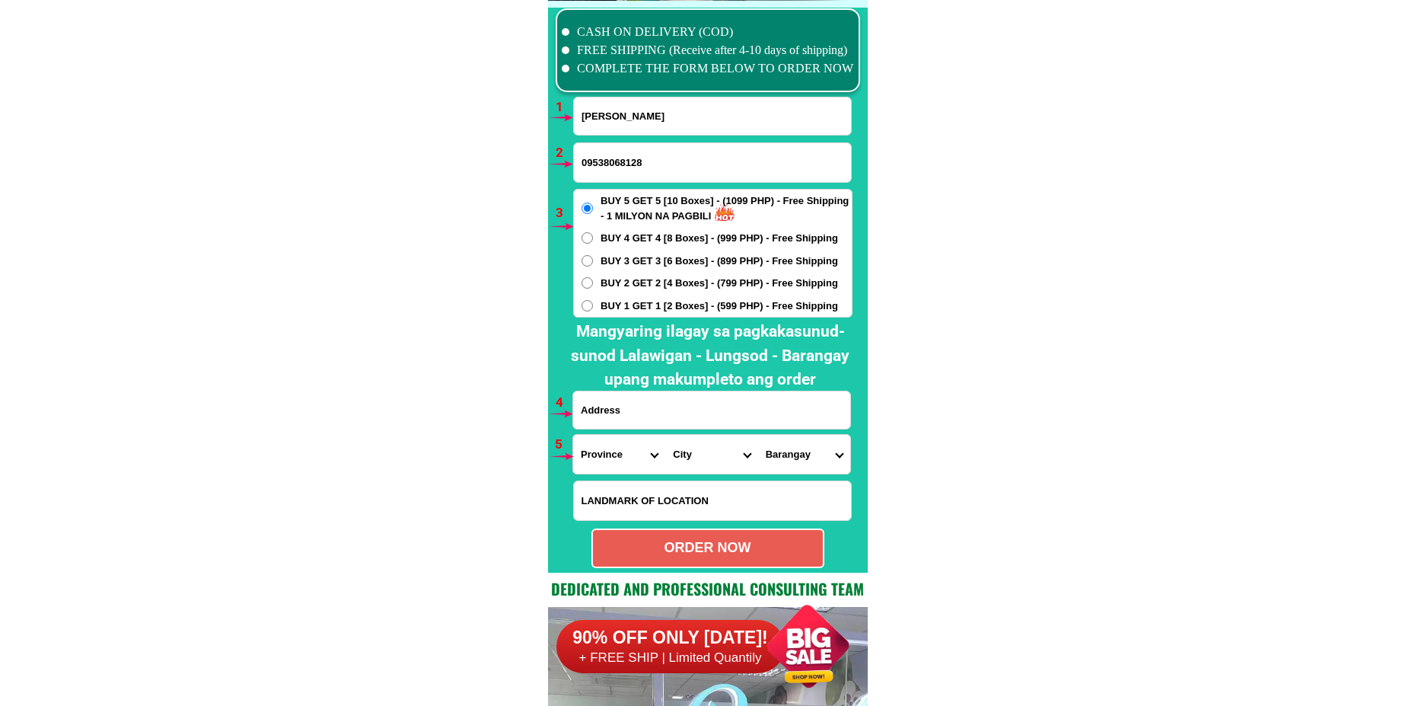
click at [634, 409] on input "Input address" at bounding box center [711, 409] width 277 height 37
paste input "San [PERSON_NAME] Pàgalongan Wao Lanao Del Súr Ang order ko Buy 5 get 5"
type input "San [PERSON_NAME] Pàgalongan Wao Lanao Del Súr Ang order ko Buy 5 get 5"
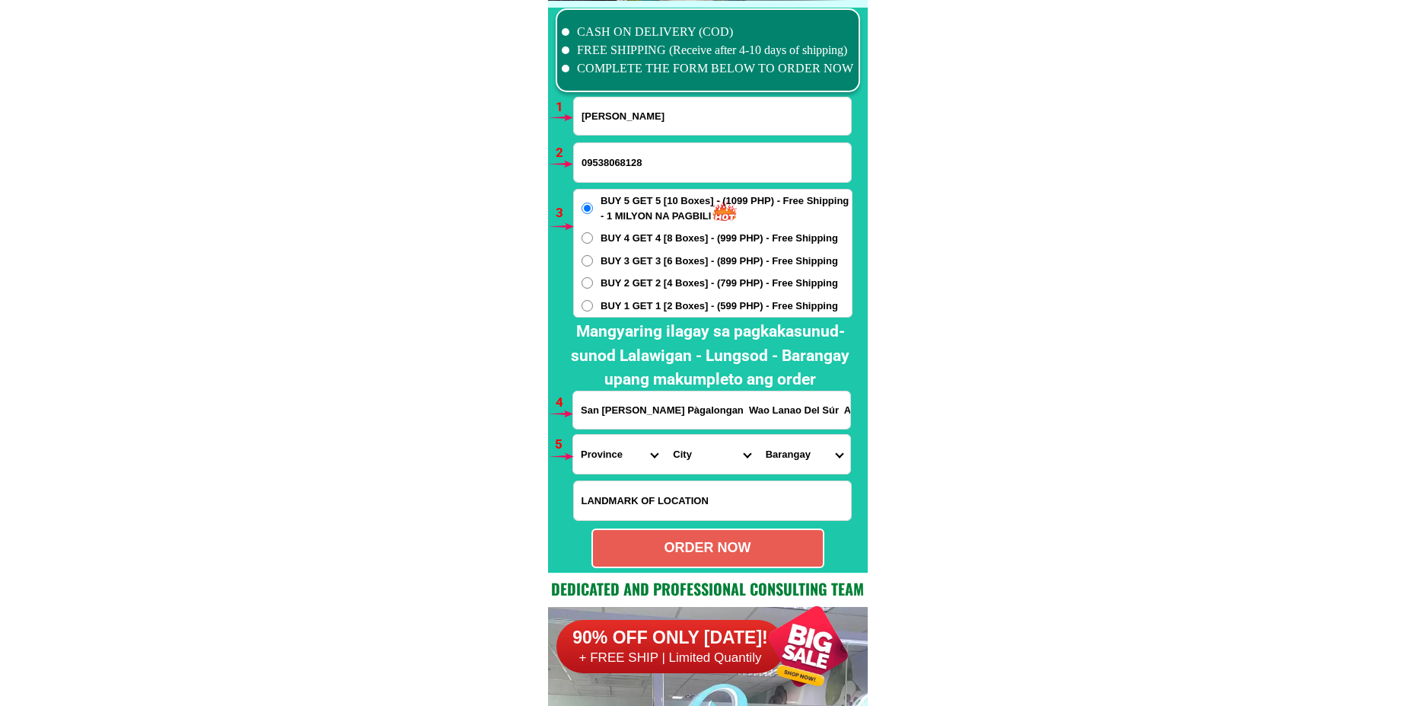
drag, startPoint x: 620, startPoint y: 451, endPoint x: 623, endPoint y: 436, distance: 15.7
click at [620, 451] on select "Province [GEOGRAPHIC_DATA] [GEOGRAPHIC_DATA] [GEOGRAPHIC_DATA] [GEOGRAPHIC_DATA…" at bounding box center [619, 454] width 92 height 39
select select "63_163"
click at [573, 435] on select "Province [GEOGRAPHIC_DATA] [GEOGRAPHIC_DATA] [GEOGRAPHIC_DATA] [GEOGRAPHIC_DATA…" at bounding box center [619, 454] width 92 height 39
click at [698, 458] on select "City AMAI MANABILANG Bacolod-kalawi Balabagan [GEOGRAPHIC_DATA] Bayang Binidaya…" at bounding box center [711, 454] width 92 height 39
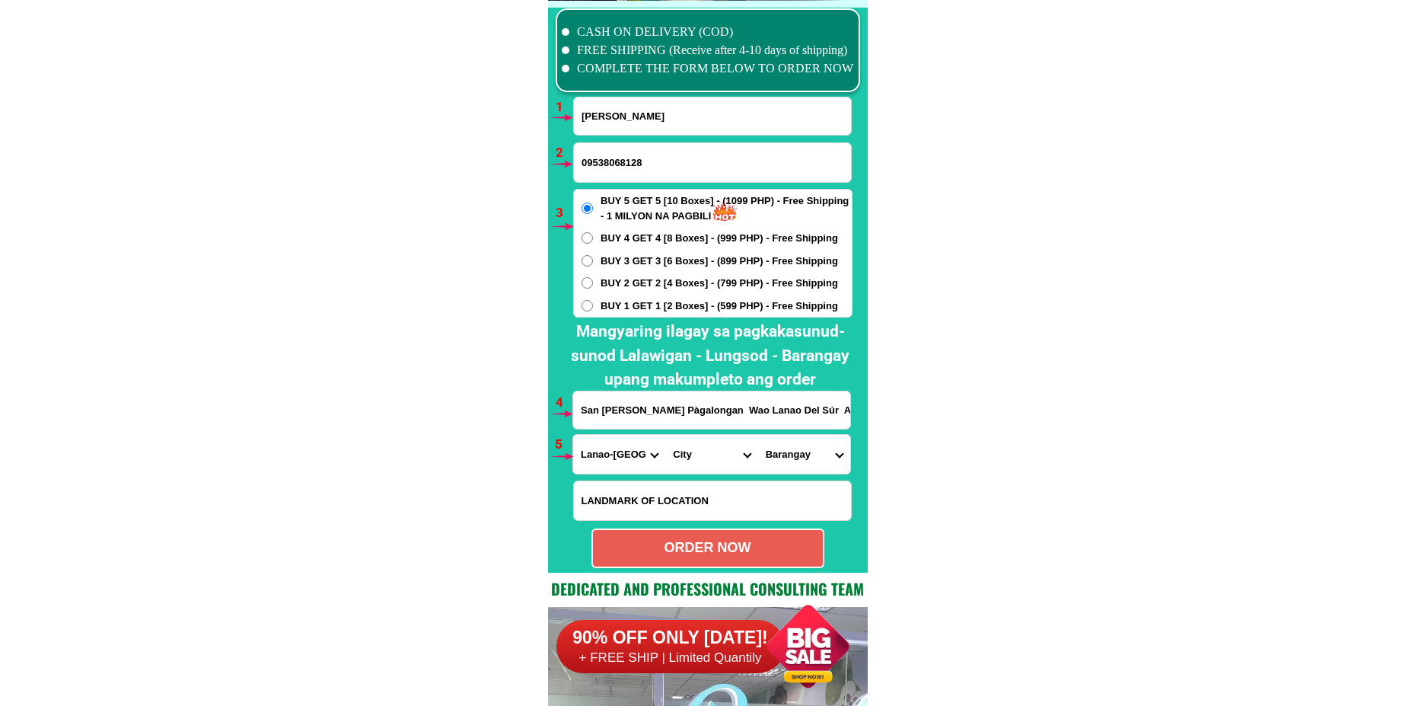
select select "63_1631809"
click at [665, 435] on select "City AMAI MANABILANG Bacolod-kalawi Balabagan [GEOGRAPHIC_DATA] Bayang Binidaya…" at bounding box center [711, 454] width 92 height 39
drag, startPoint x: 794, startPoint y: 449, endPoint x: 794, endPoint y: 438, distance: 10.7
click at [794, 448] on select "Barangay Amoyong [PERSON_NAME] Bo-ot Buntongun Cebuano group [DEMOGRAPHIC_DATA]…" at bounding box center [804, 454] width 92 height 39
drag, startPoint x: 798, startPoint y: 461, endPoint x: 799, endPoint y: 440, distance: 21.4
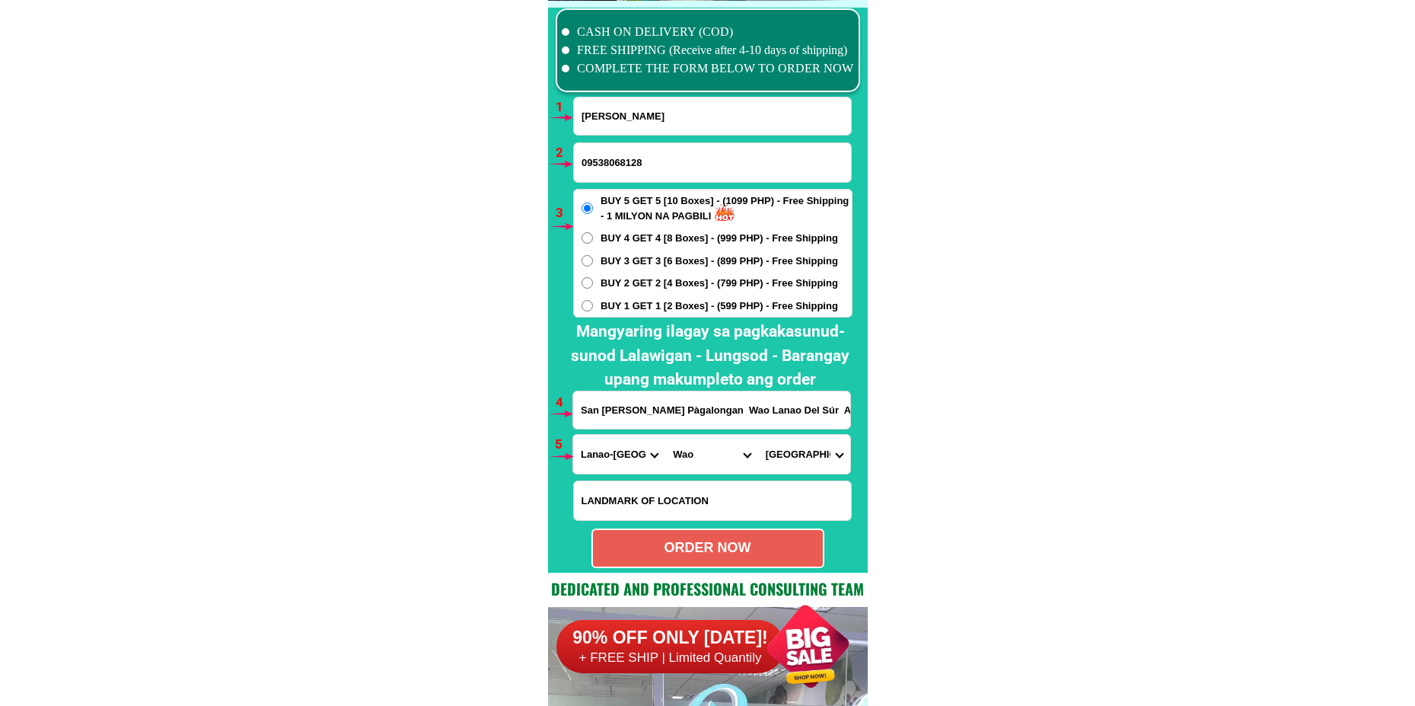
click at [798, 461] on select "Barangay Amoyong [PERSON_NAME] Bo-ot Buntongun Cebuano group [DEMOGRAPHIC_DATA]…" at bounding box center [804, 454] width 92 height 39
select select "63_16318099537"
click at [758, 435] on select "Barangay Amoyong [PERSON_NAME] Bo-ot Buntongun Cebuano group [DEMOGRAPHIC_DATA]…" at bounding box center [804, 454] width 92 height 39
click at [747, 547] on div "ORDER NOW" at bounding box center [708, 547] width 230 height 21
type input "09538068128"
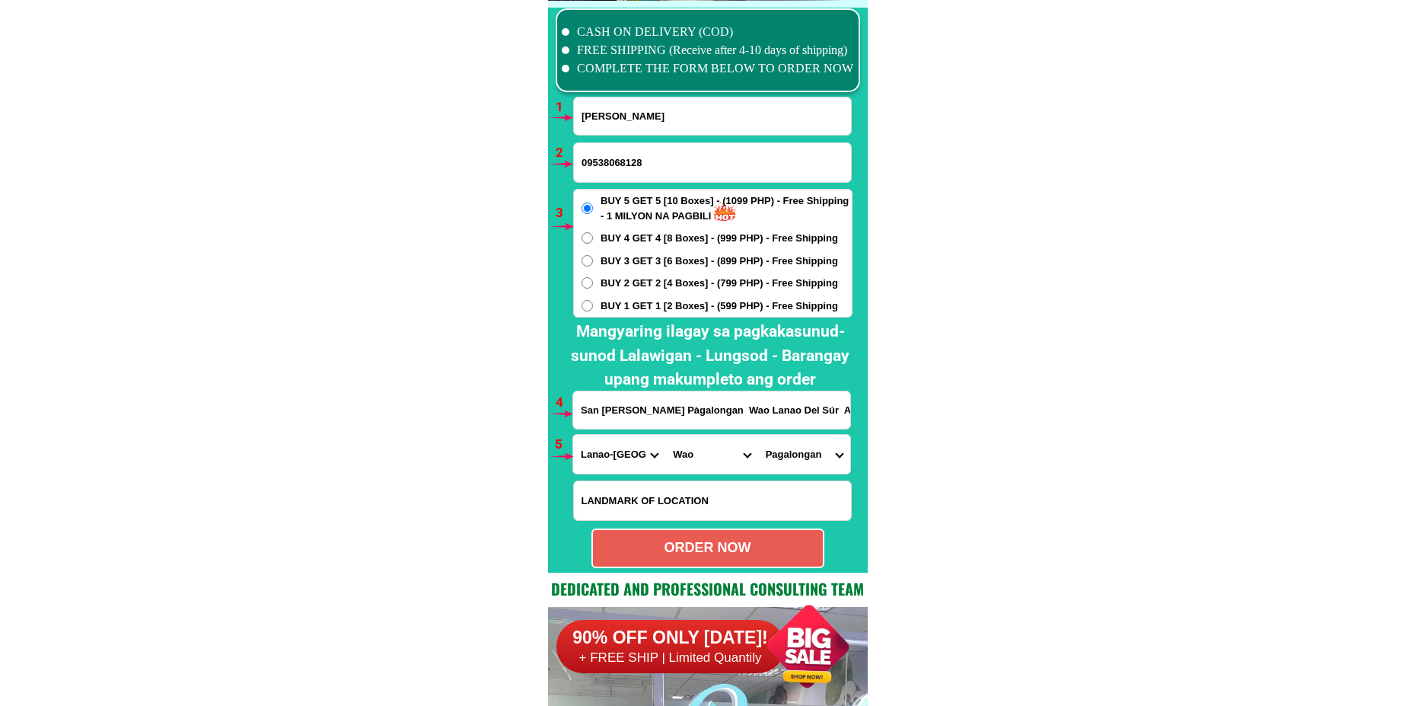
radio input "true"
drag, startPoint x: 185, startPoint y: 394, endPoint x: 219, endPoint y: 388, distance: 34.8
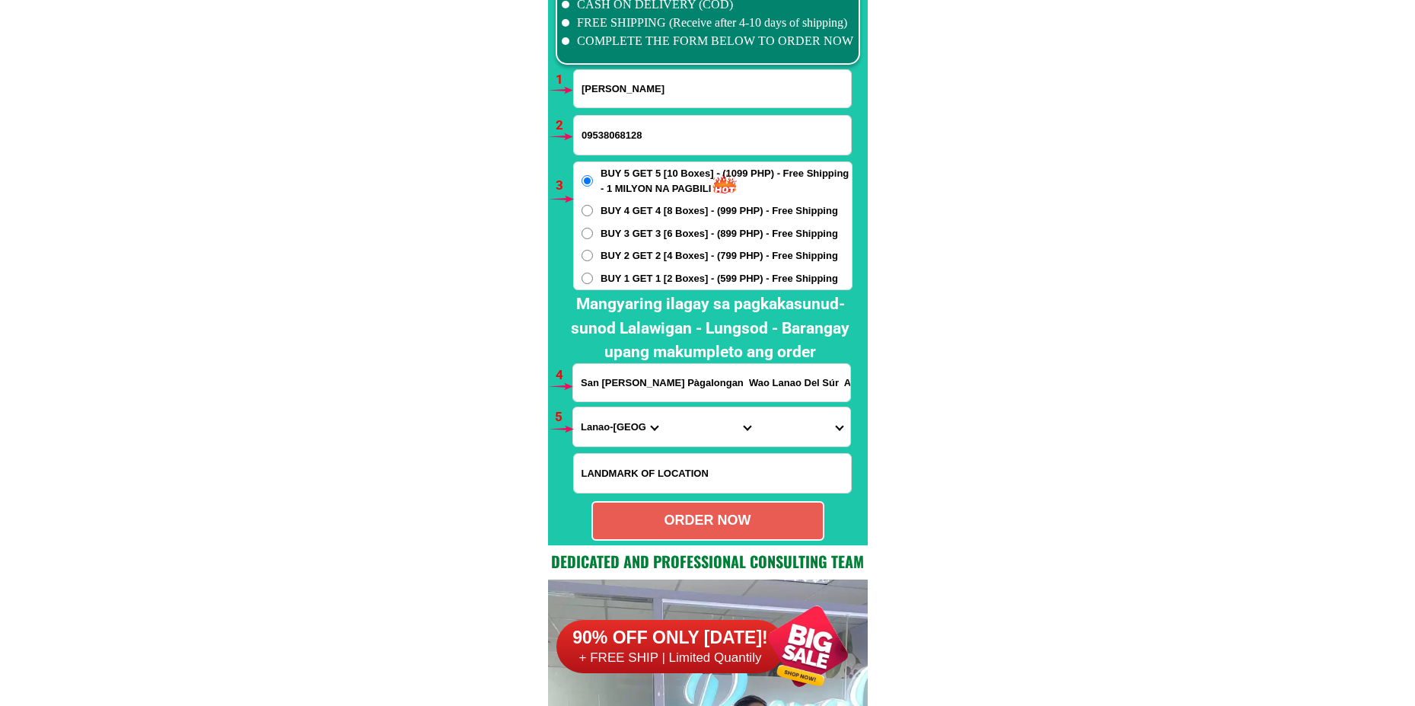
scroll to position [11195, 0]
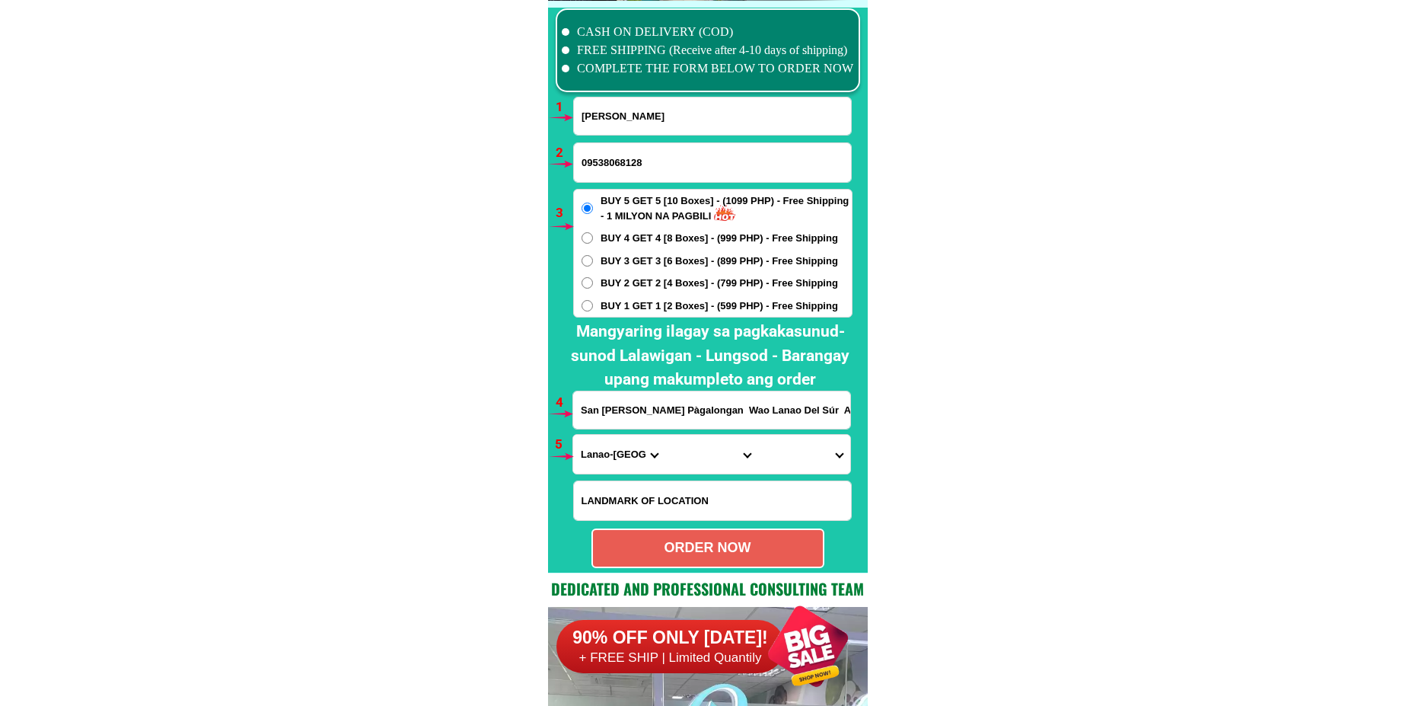
click at [668, 108] on input "[PERSON_NAME]" at bounding box center [712, 115] width 277 height 37
paste input "Tita Java Alavaren"
type input "Tita Java Alavaren"
click at [681, 161] on input "09538068128" at bounding box center [712, 162] width 277 height 39
paste input "09184756353"
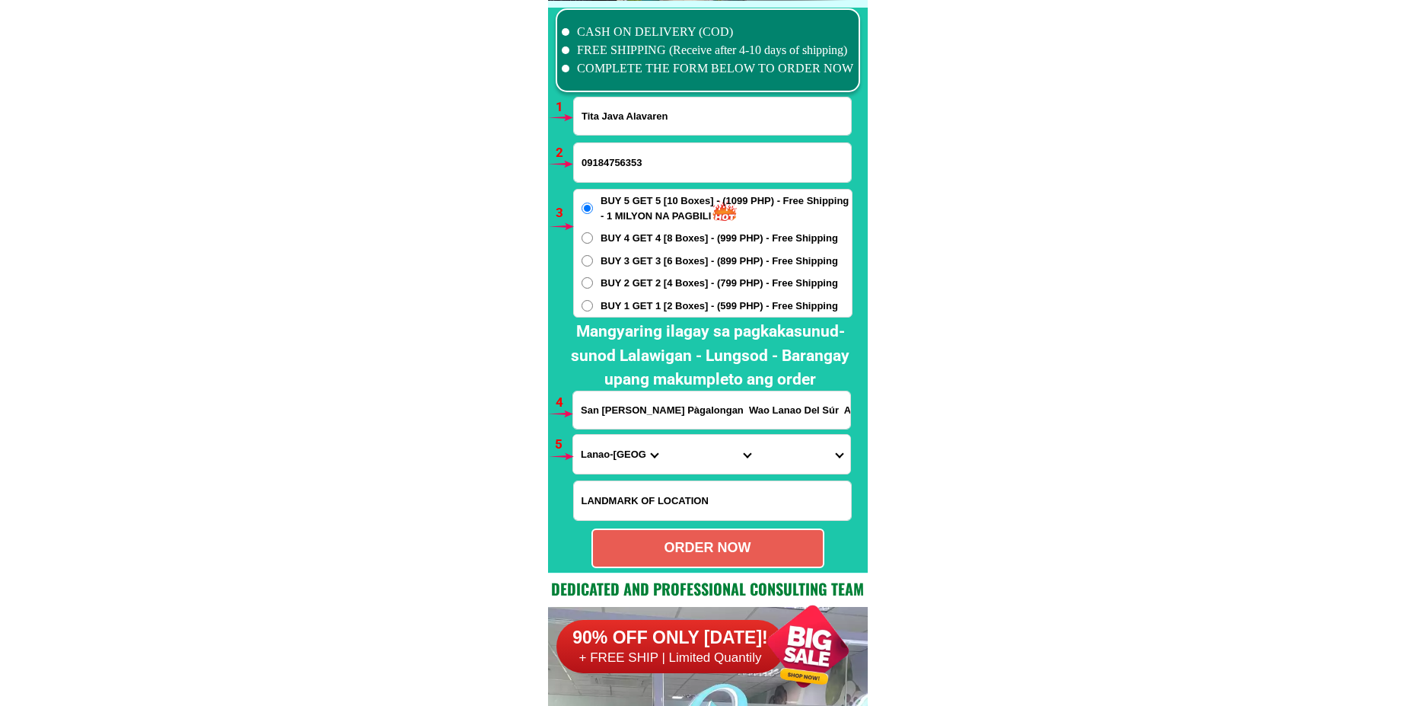
type input "09184756353"
drag, startPoint x: 601, startPoint y: 257, endPoint x: 601, endPoint y: 265, distance: 8.4
click at [601, 260] on span "BUY 3 GET 3 [6 Boxes] - (899 PHP) - Free Shipping" at bounding box center [720, 261] width 238 height 15
click at [593, 260] on input "BUY 3 GET 3 [6 Boxes] - (899 PHP) - Free Shipping" at bounding box center [587, 260] width 11 height 11
radio input "true"
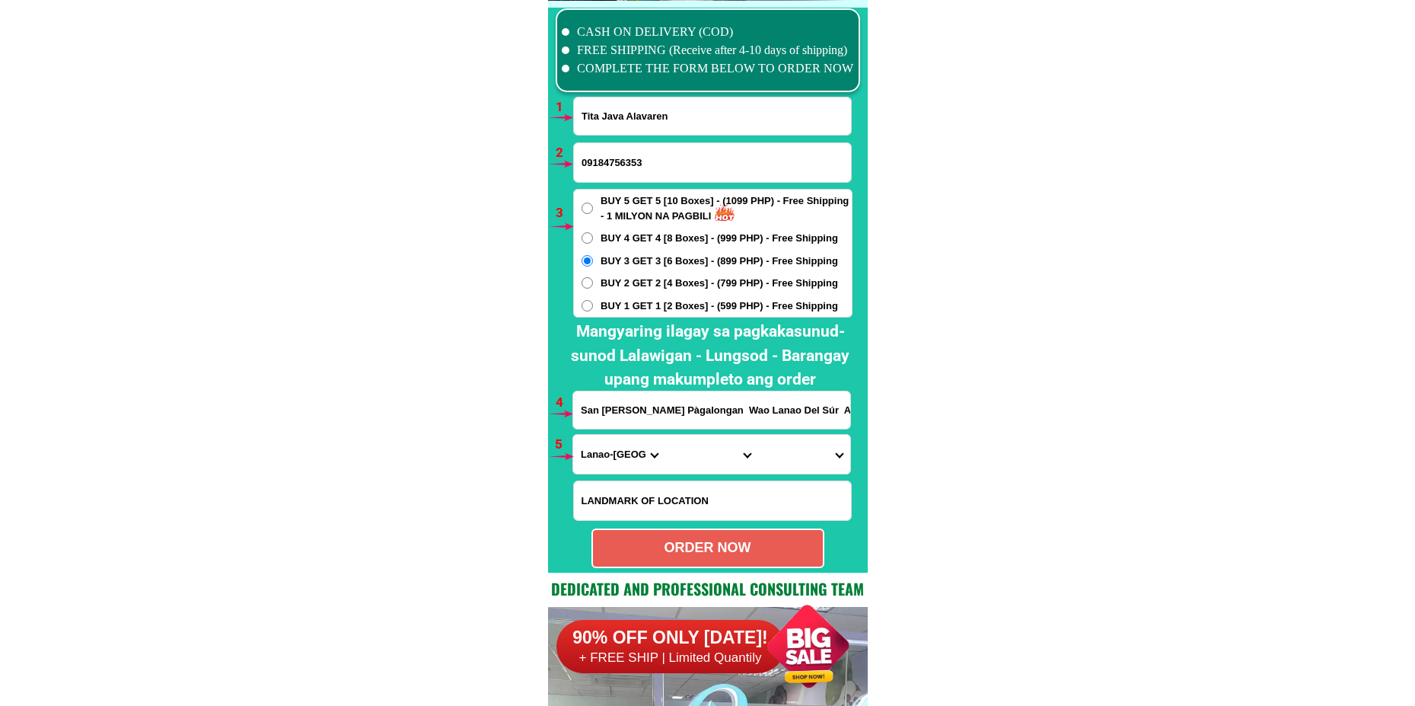
click at [615, 447] on select "Province [GEOGRAPHIC_DATA] [GEOGRAPHIC_DATA] [GEOGRAPHIC_DATA] [GEOGRAPHIC_DATA…" at bounding box center [619, 454] width 92 height 39
click at [790, 425] on input "San [PERSON_NAME] Pàgalongan Wao Lanao Del Súr Ang order ko Buy 5 get 5" at bounding box center [711, 409] width 277 height 37
paste input "[PERSON_NAME] Purok 1,[PERSON_NAME],Capiz land [PERSON_NAME][GEOGRAPHIC_DATA]"
type input "[PERSON_NAME] Purok 1,[PERSON_NAME],Capiz land [PERSON_NAME][GEOGRAPHIC_DATA]"
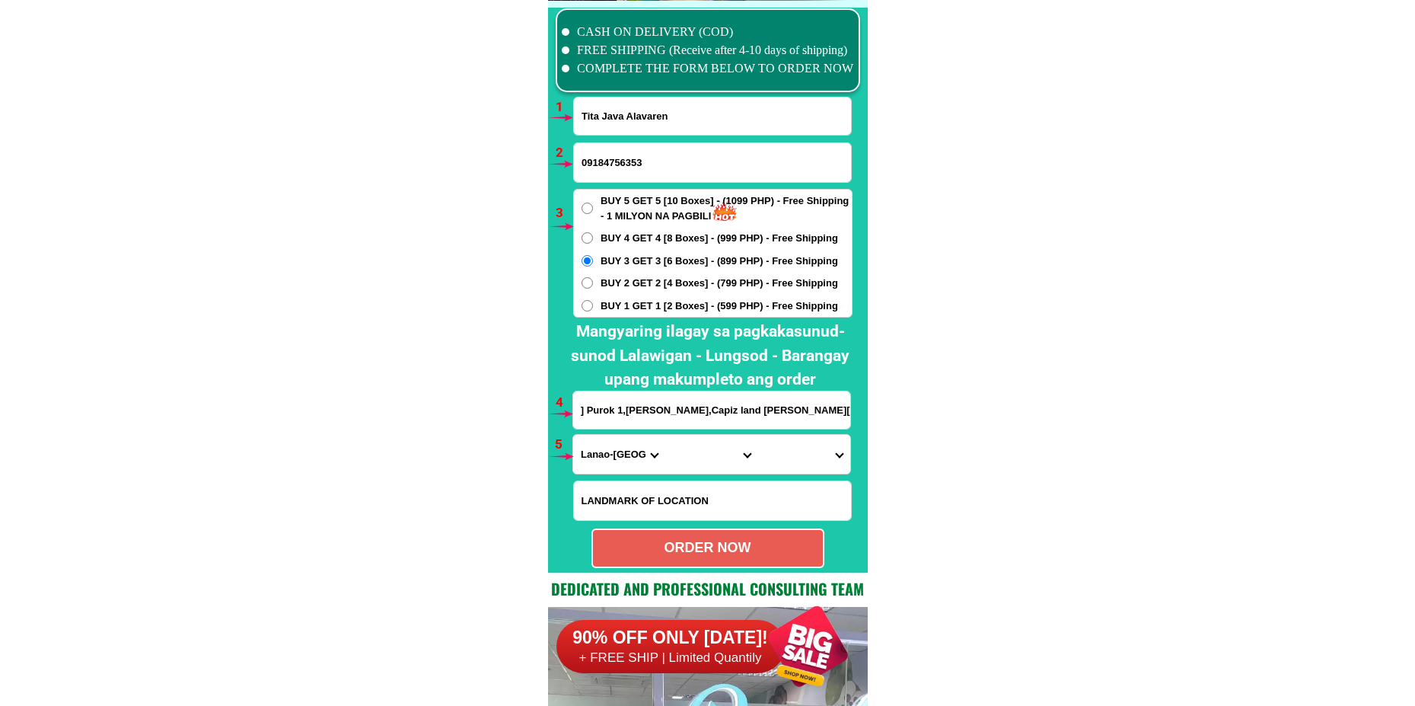
scroll to position [0, 0]
click at [605, 452] on select "Province [GEOGRAPHIC_DATA] [GEOGRAPHIC_DATA] [GEOGRAPHIC_DATA] [GEOGRAPHIC_DATA…" at bounding box center [619, 454] width 92 height 39
select select "63_196"
click at [573, 435] on select "Province [GEOGRAPHIC_DATA] [GEOGRAPHIC_DATA] [GEOGRAPHIC_DATA] [GEOGRAPHIC_DATA…" at bounding box center [619, 454] width 92 height 39
drag, startPoint x: 697, startPoint y: 461, endPoint x: 696, endPoint y: 441, distance: 19.9
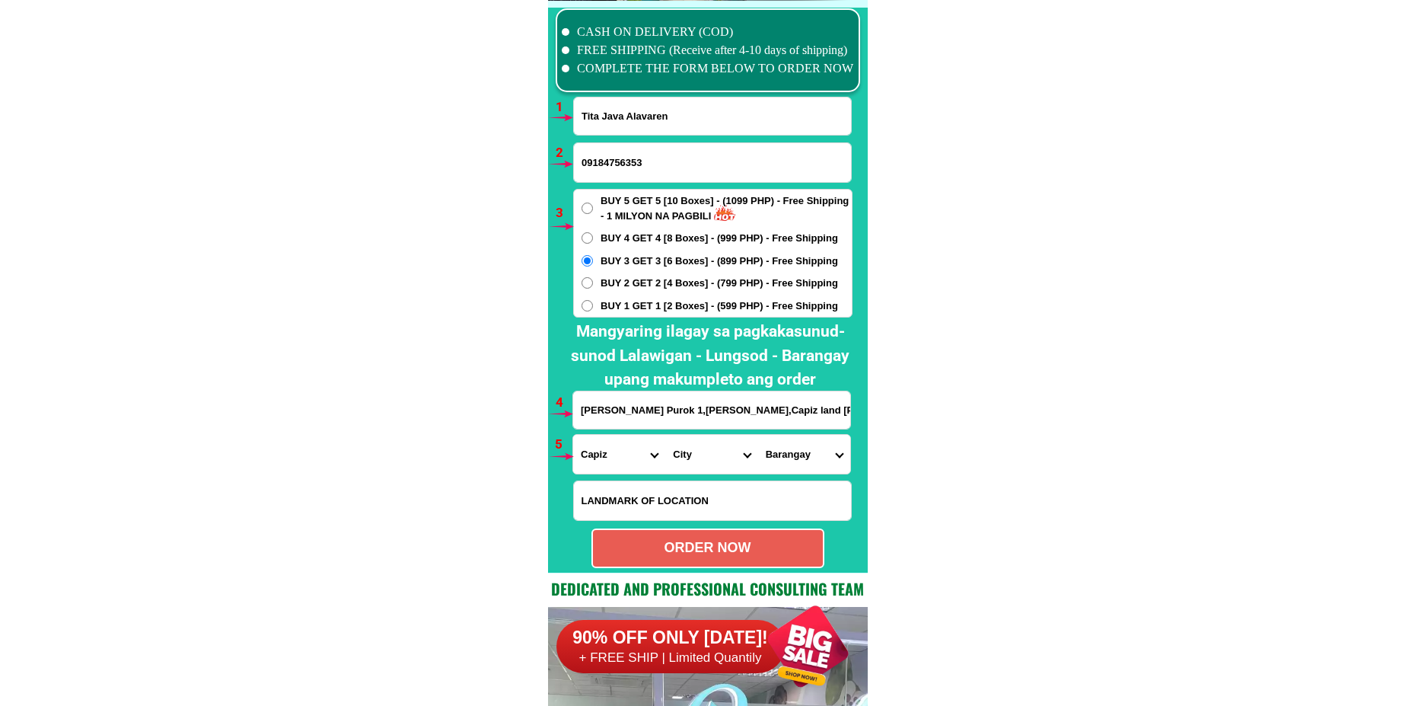
click at [696, 461] on select "City Capiz-[PERSON_NAME]-[GEOGRAPHIC_DATA] Capiz-president-roxas [PERSON_NAME] …" at bounding box center [711, 454] width 92 height 39
select select "63_1968850"
click at [665, 435] on select "City Capiz-[PERSON_NAME]-[GEOGRAPHIC_DATA] Capiz-president-roxas [PERSON_NAME] …" at bounding box center [711, 454] width 92 height 39
drag, startPoint x: 815, startPoint y: 453, endPoint x: 814, endPoint y: 442, distance: 10.7
click at [815, 453] on select "Barangay Balogo Binaobawan Blasco Casanayan Cayus Dayhagan Dulangan Monteflor […" at bounding box center [804, 454] width 92 height 39
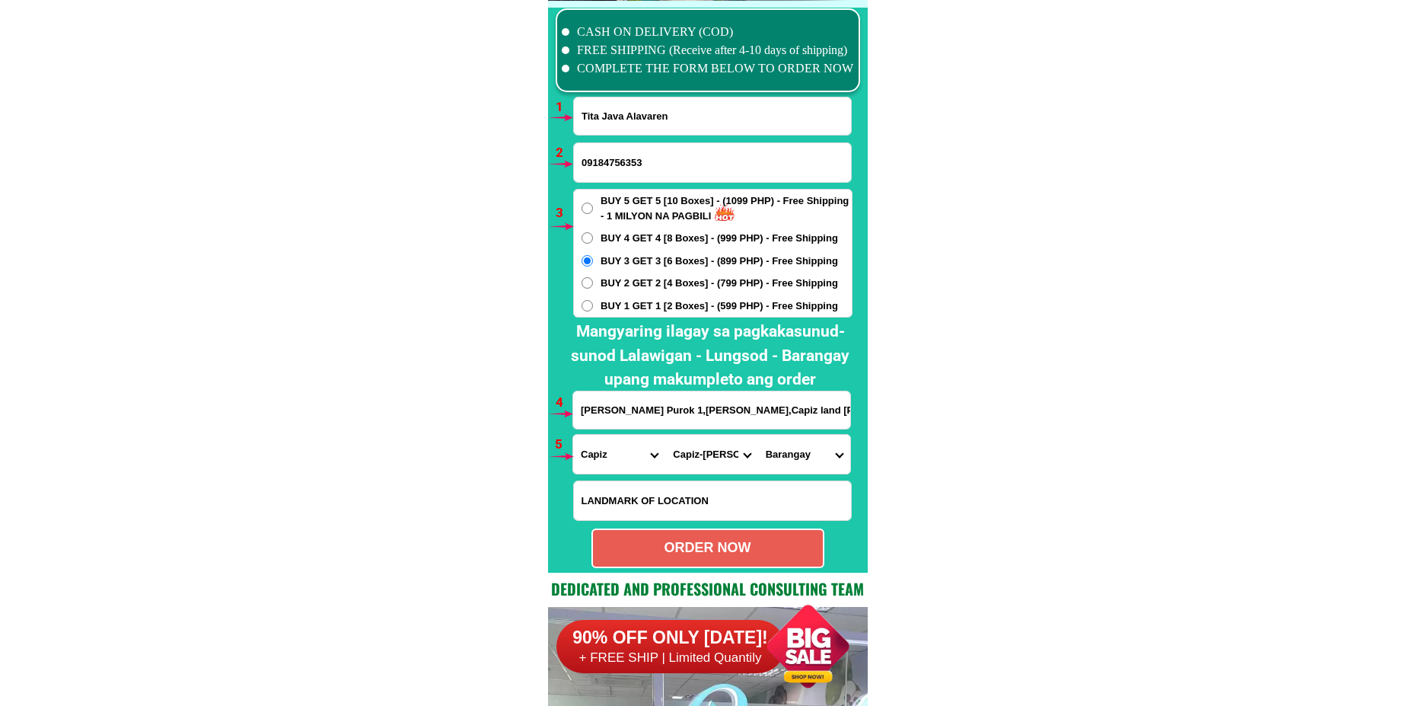
select select "63_19688503942"
click at [758, 435] on select "Barangay Balogo Binaobawan Blasco Casanayan Cayus Dayhagan Dulangan Monteflor […" at bounding box center [804, 454] width 92 height 39
click at [685, 541] on div "ORDER NOW" at bounding box center [708, 547] width 230 height 21
type input "09184756353"
radio input "true"
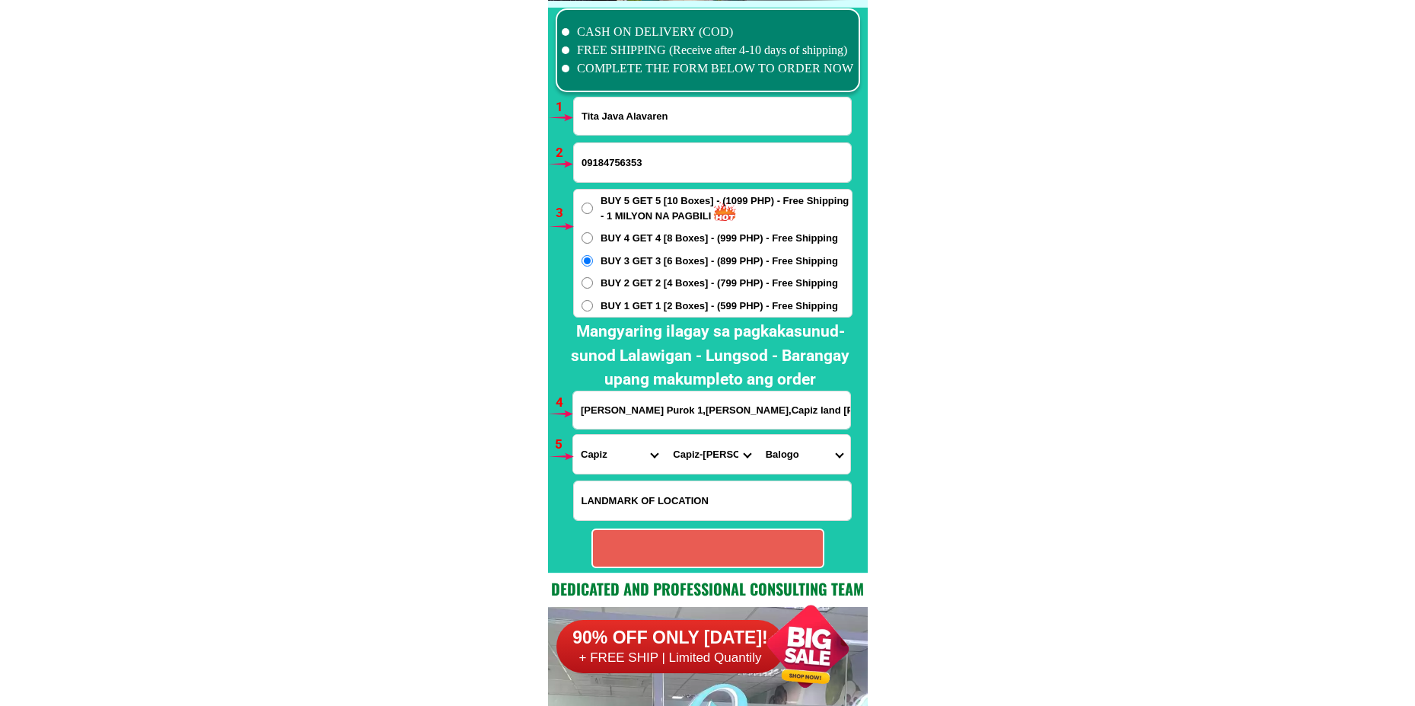
radio input "true"
click at [623, 128] on input "Tita Java Alavaren" at bounding box center [712, 115] width 277 height 37
paste input "[PERSON_NAME]"
type input "[PERSON_NAME]"
click at [640, 159] on input "09184756353" at bounding box center [712, 162] width 277 height 39
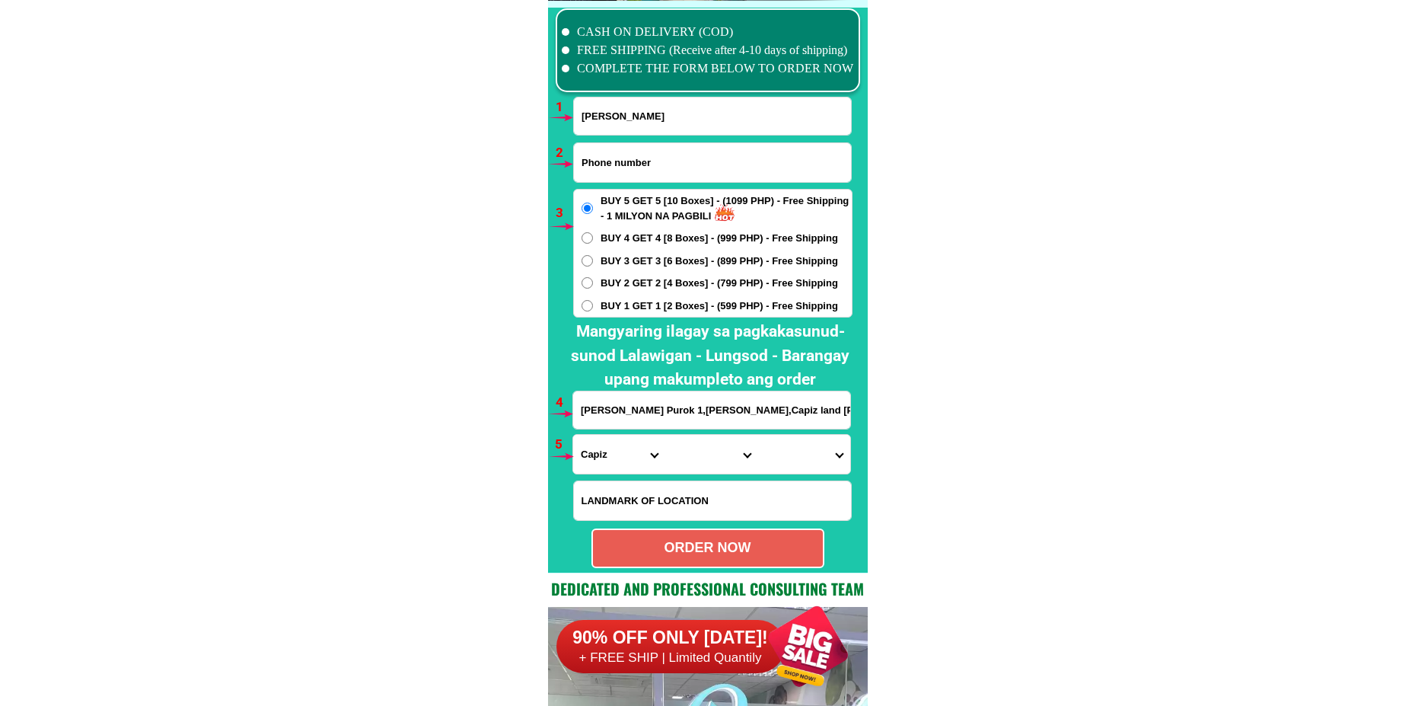
paste input "09755620158"
type input "09755620158"
click at [620, 282] on span "BUY 2 GET 2 [4 Boxes] - (799 PHP) - Free Shipping" at bounding box center [720, 283] width 238 height 15
click at [593, 282] on input "BUY 2 GET 2 [4 Boxes] - (799 PHP) - Free Shipping" at bounding box center [587, 282] width 11 height 11
radio input "true"
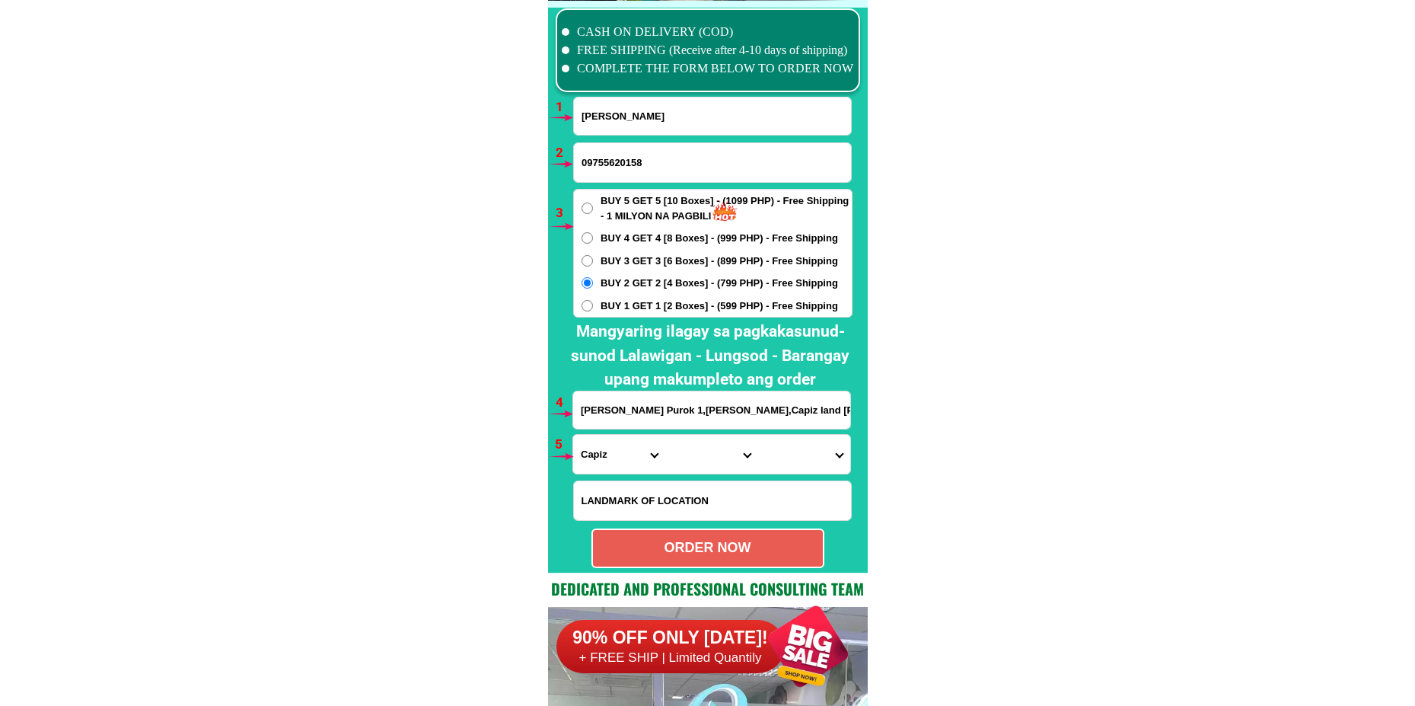
click at [637, 418] on input "[PERSON_NAME] Purok 1,[PERSON_NAME],Capiz land [PERSON_NAME][GEOGRAPHIC_DATA]" at bounding box center [711, 409] width 277 height 37
paste input "971. [GEOGRAPHIC_DATA]. [GEOGRAPHIC_DATA]. Maasin. City. Southern. [GEOGRAPHIC_…"
type input "971. [GEOGRAPHIC_DATA]. [GEOGRAPHIC_DATA]. Maasin. City. Southern. [GEOGRAPHIC_…"
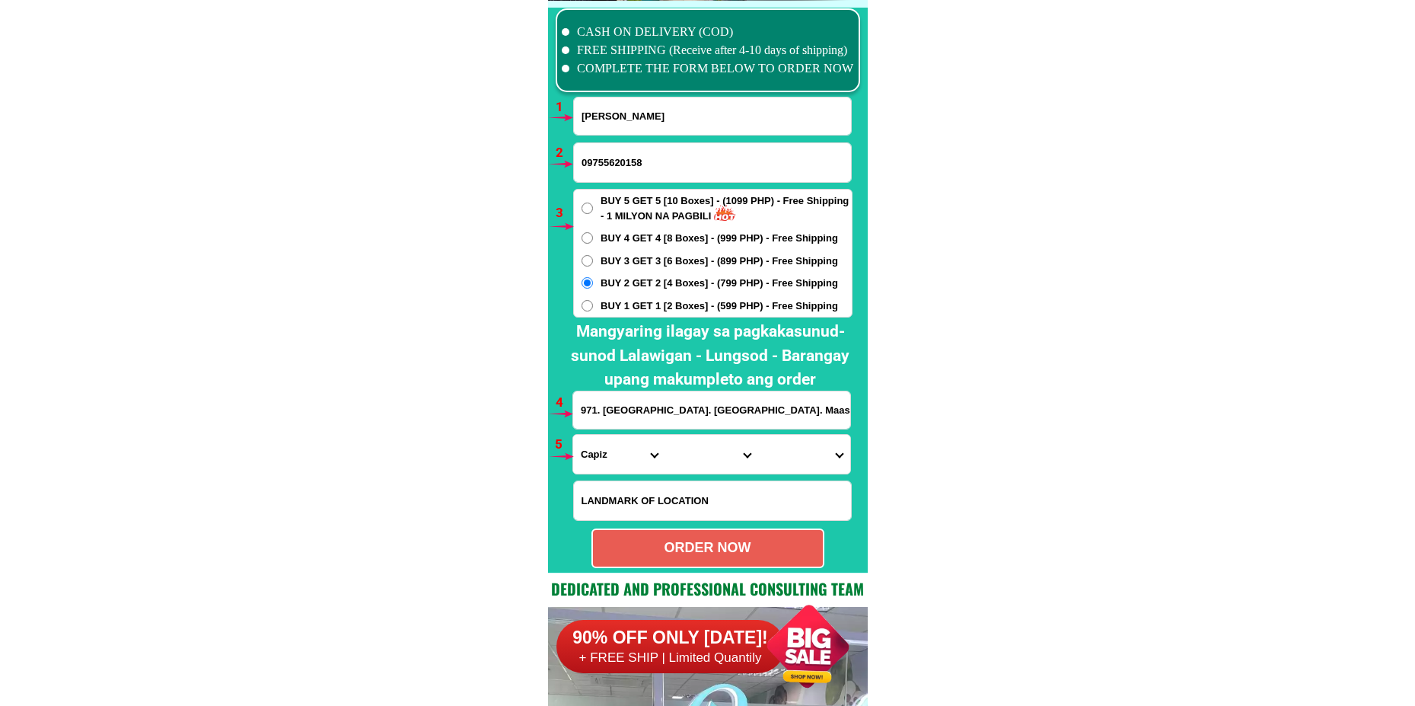
click at [594, 450] on select "Province [GEOGRAPHIC_DATA] [GEOGRAPHIC_DATA] [GEOGRAPHIC_DATA] [GEOGRAPHIC_DATA…" at bounding box center [619, 454] width 92 height 39
select select "63_976"
click at [573, 435] on select "Province [GEOGRAPHIC_DATA] [GEOGRAPHIC_DATA] [GEOGRAPHIC_DATA] [GEOGRAPHIC_DATA…" at bounding box center [619, 454] width 92 height 39
drag, startPoint x: 671, startPoint y: 450, endPoint x: 680, endPoint y: 439, distance: 14.0
click at [671, 450] on select "City Anahawan Hinunangan [PERSON_NAME][GEOGRAPHIC_DATA][GEOGRAPHIC_DATA] Maasin…" at bounding box center [711, 454] width 92 height 39
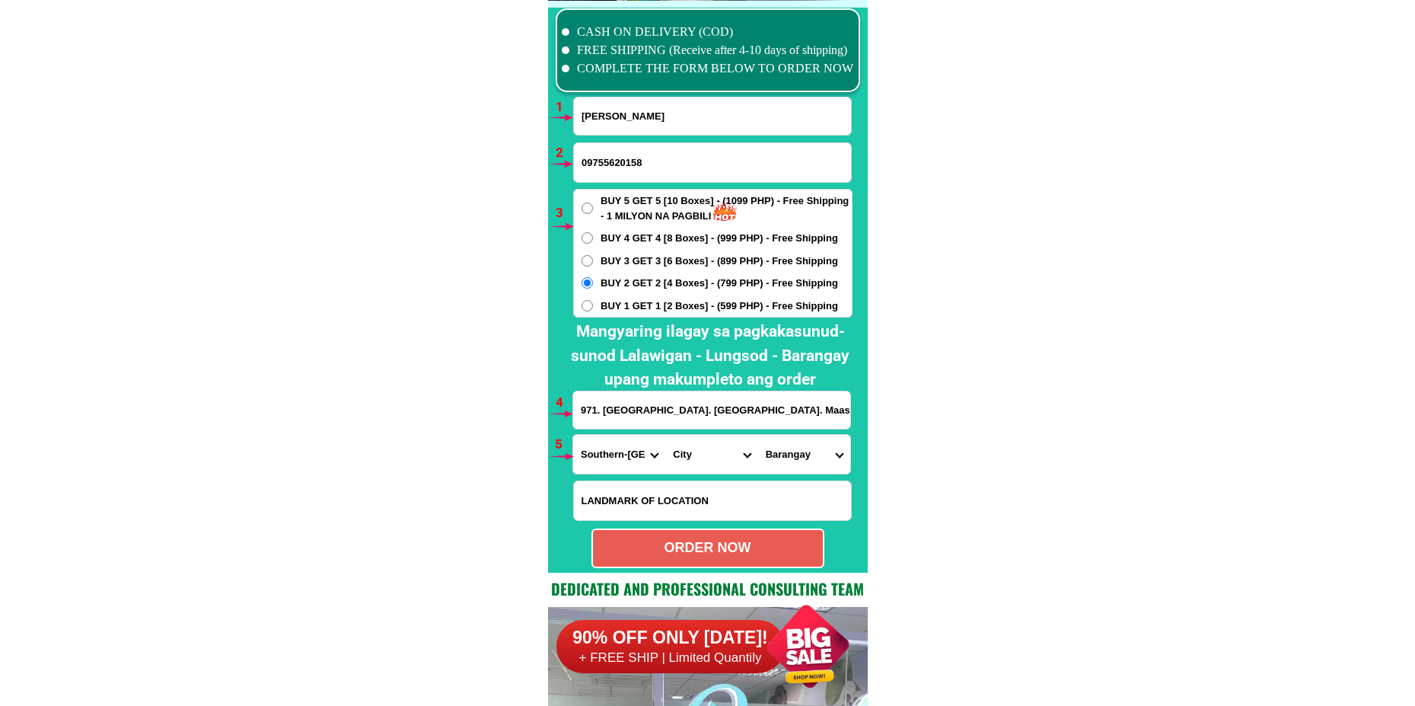
select select "63_9767286"
click at [665, 435] on select "City Anahawan Hinunangan [PERSON_NAME][GEOGRAPHIC_DATA][GEOGRAPHIC_DATA] Maasin…" at bounding box center [711, 454] width 92 height 39
click at [789, 471] on select "Barangay Abgao (pob.) [PERSON_NAME] Bactul i Bactul ii Badiang Bagtican Basak B…" at bounding box center [804, 454] width 92 height 39
select select "63_97672862412"
click at [742, 554] on div "ORDER NOW" at bounding box center [708, 547] width 230 height 21
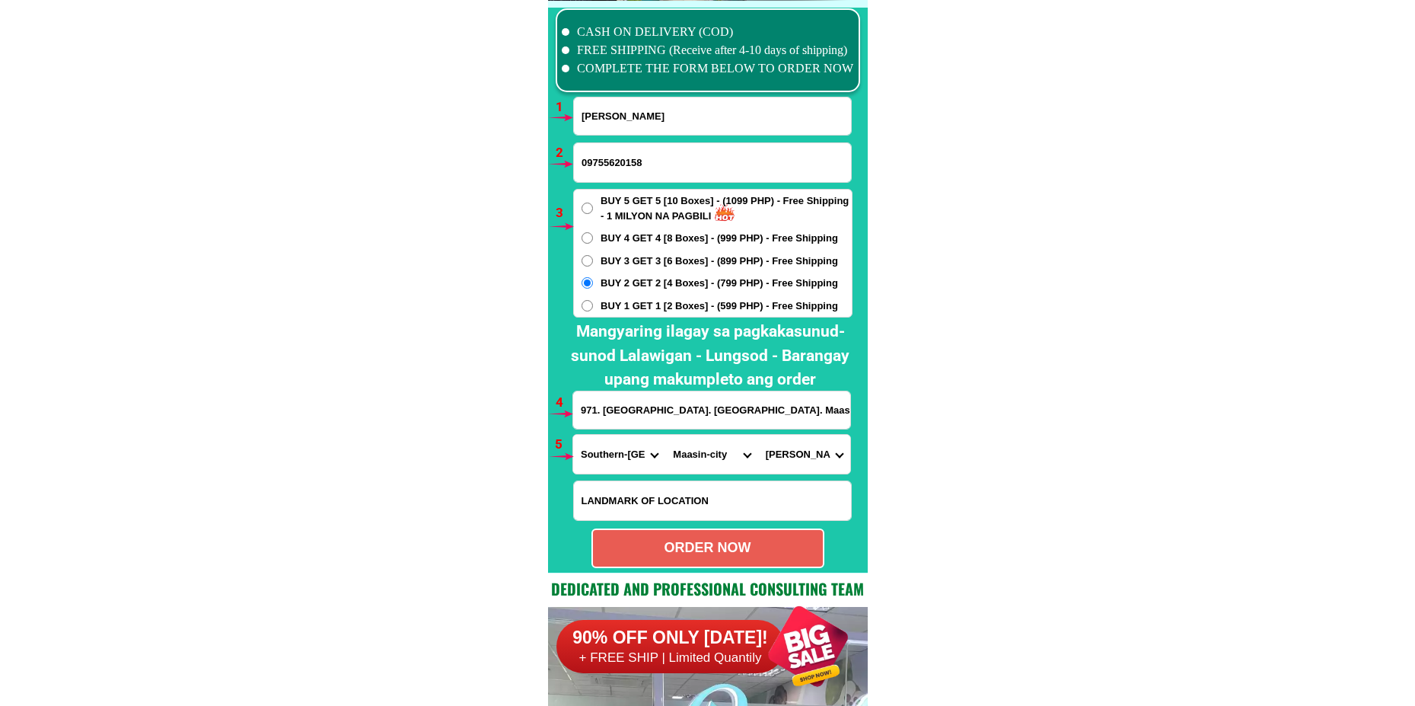
type input "971. [GEOGRAPHIC_DATA]. [GEOGRAPHIC_DATA]. Maasin. City. Southern. [GEOGRAPHIC_…"
radio input "true"
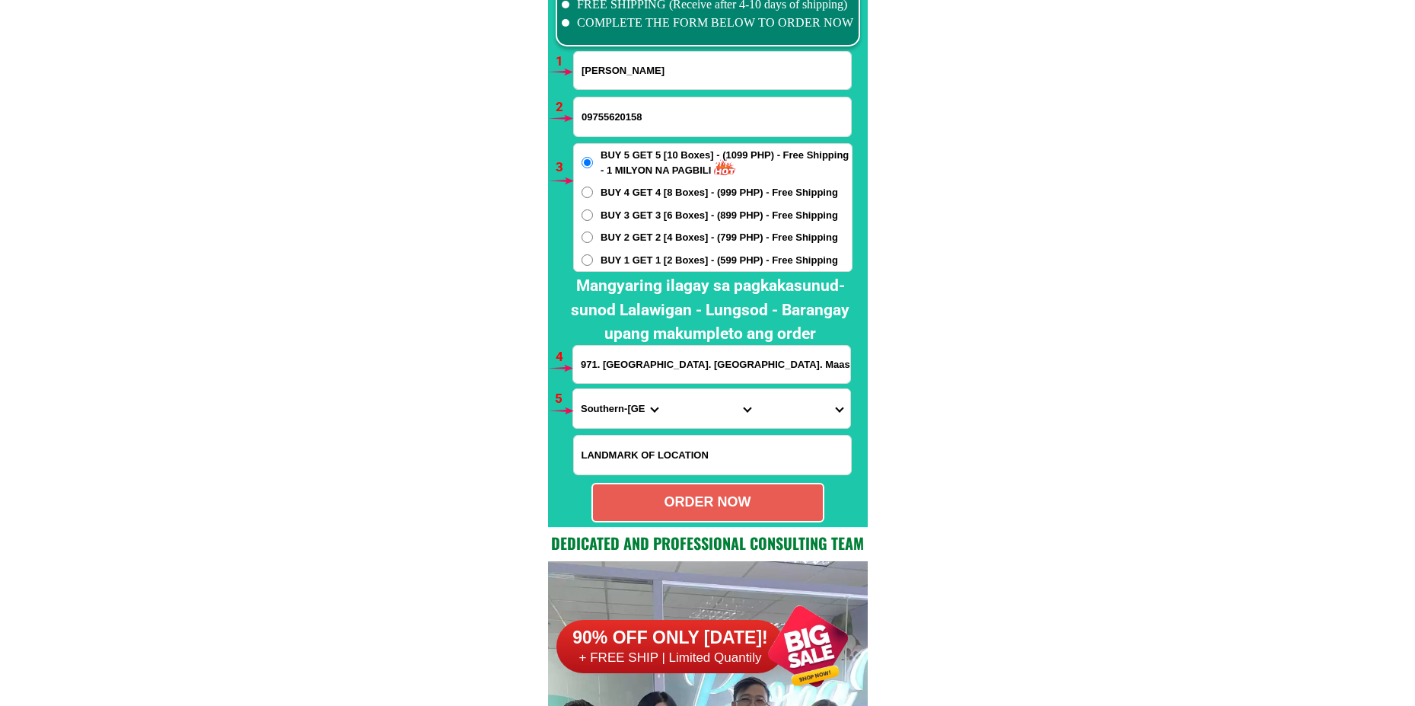
scroll to position [11347, 0]
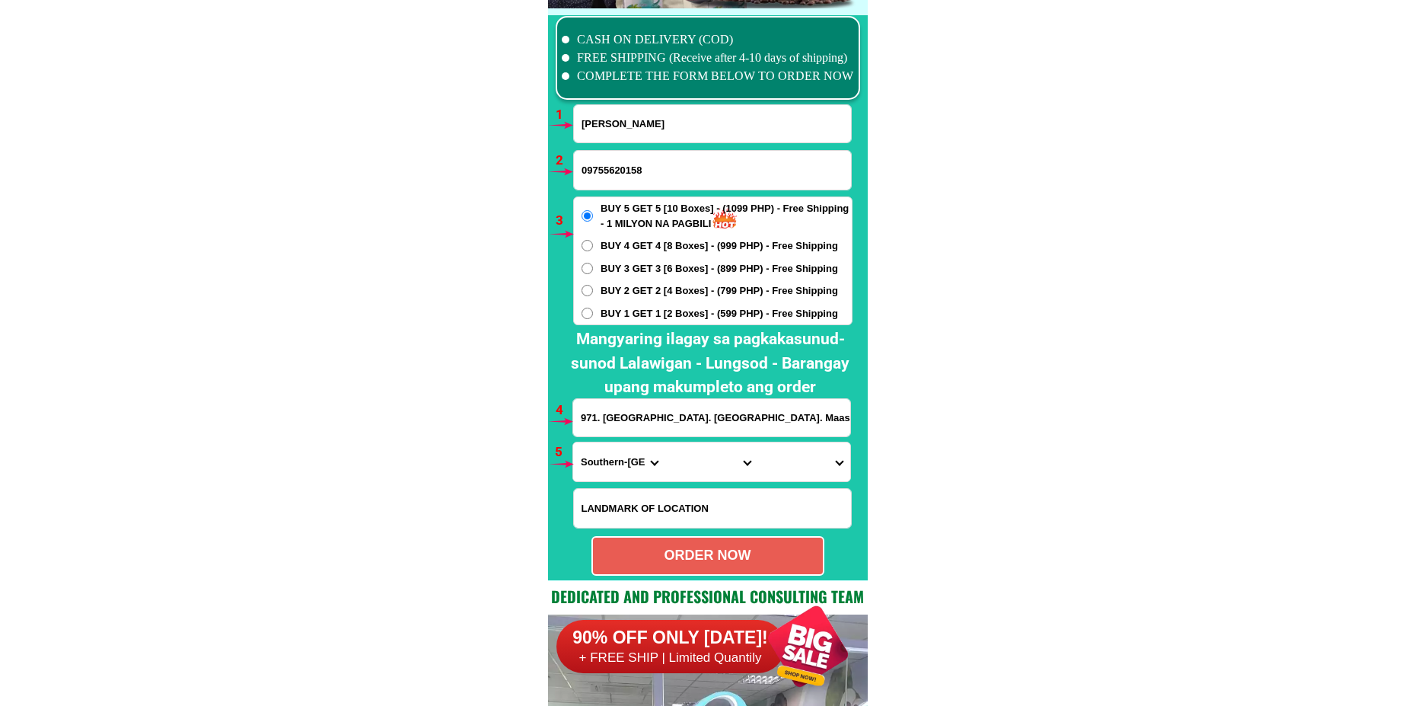
scroll to position [11195, 0]
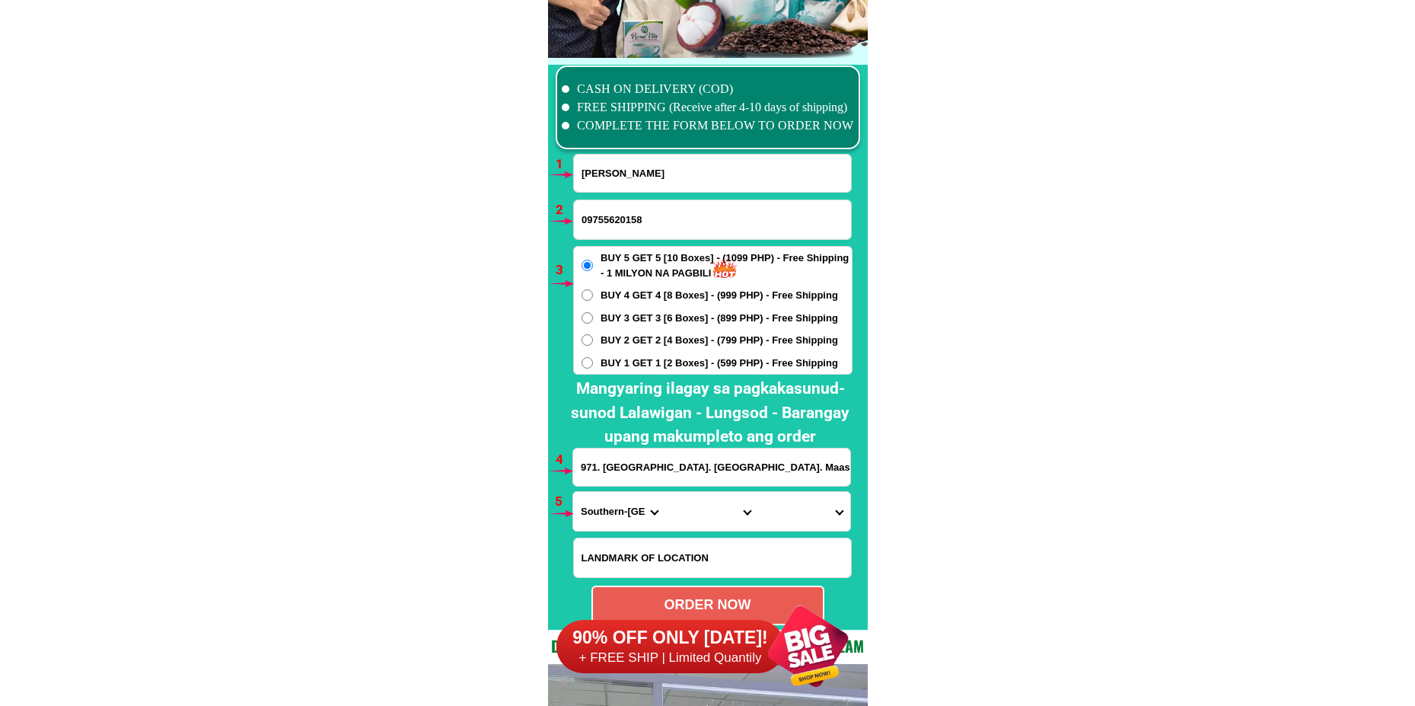
scroll to position [11119, 0]
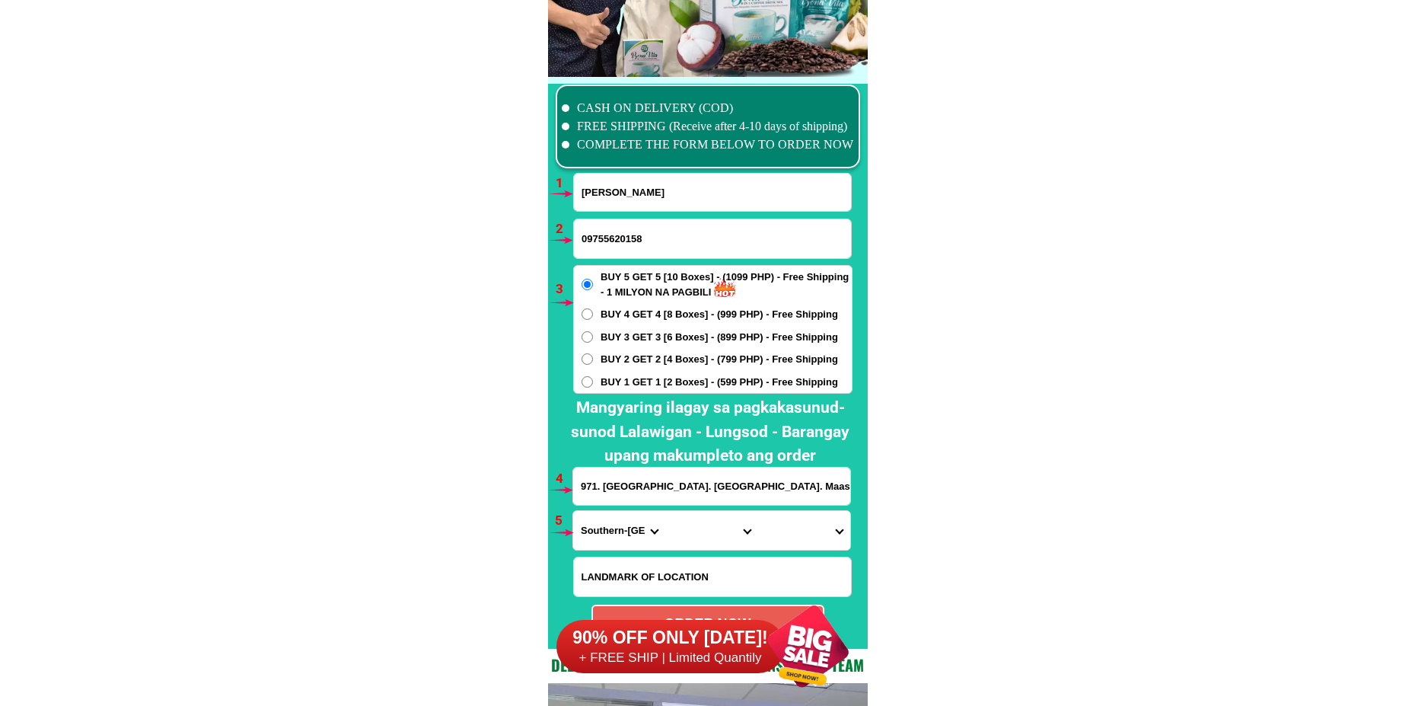
click at [652, 198] on input "[PERSON_NAME]" at bounding box center [712, 192] width 277 height 37
paste input "[PERSON_NAME]"
type input "[PERSON_NAME]"
click at [629, 237] on input "09755620158" at bounding box center [712, 238] width 277 height 39
paste input "09539842248"
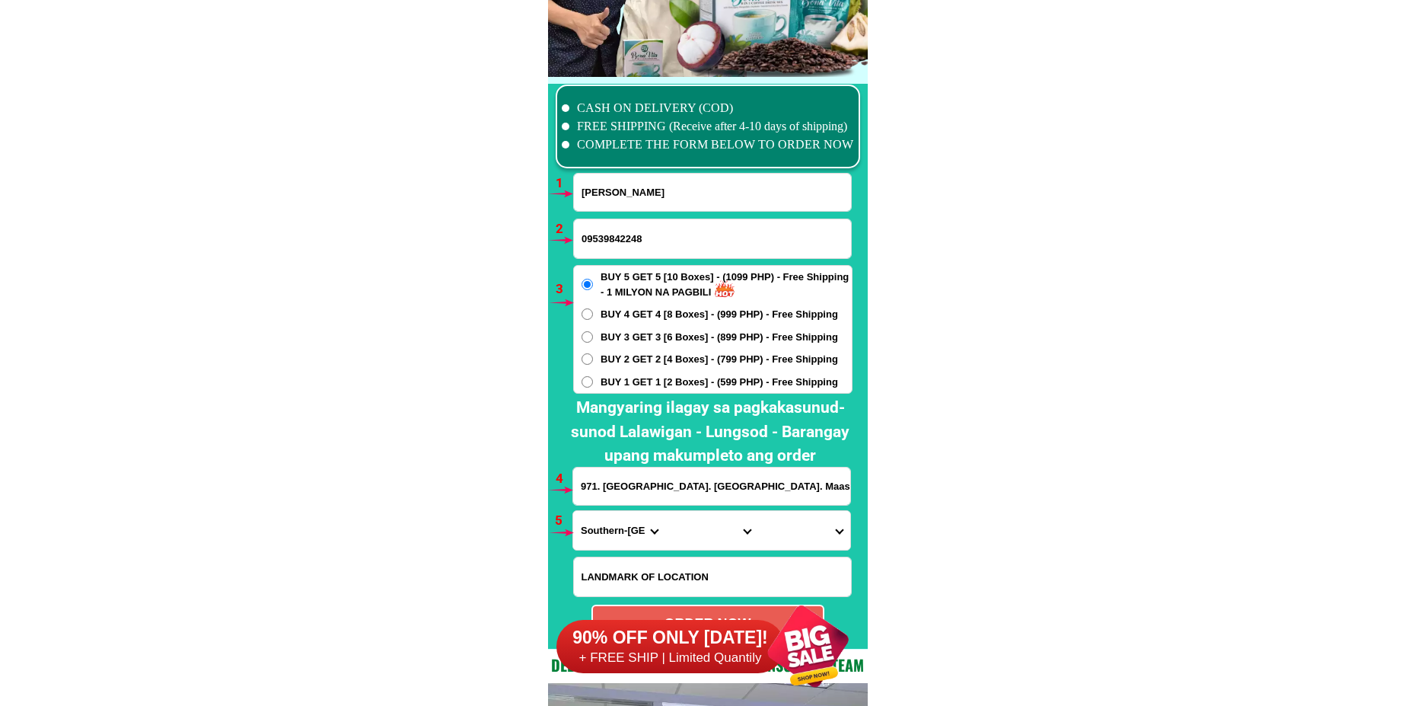
type input "09539842248"
click at [631, 490] on input "971. [GEOGRAPHIC_DATA]. [GEOGRAPHIC_DATA]. Maasin. City. Southern. [GEOGRAPHIC_…" at bounding box center [711, 485] width 277 height 37
paste input "Brgy.yakal purok 2, catarman n. [PERSON_NAME] sa brgy. Outpost"
type input "Brgy.yakal purok 2, catarman n. [PERSON_NAME] sa brgy. Outpost"
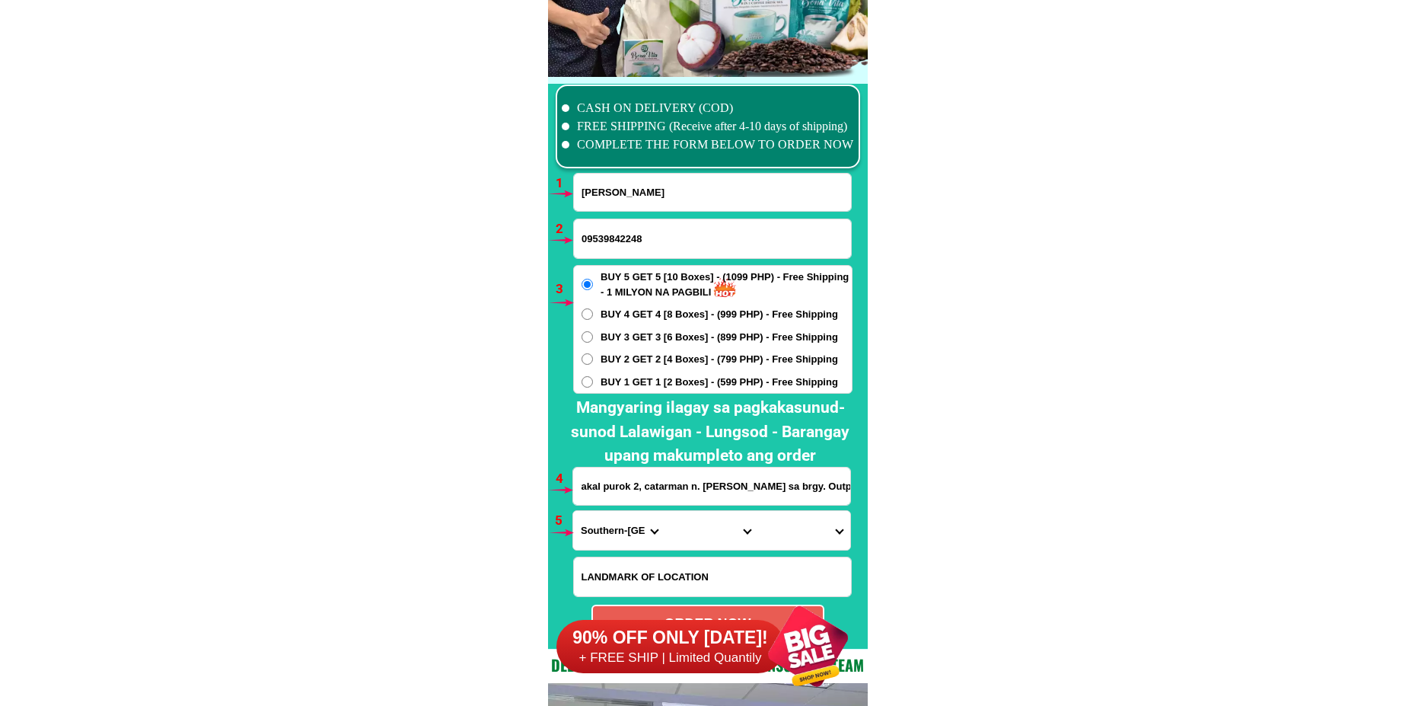
scroll to position [0, 0]
drag, startPoint x: 591, startPoint y: 525, endPoint x: 598, endPoint y: 514, distance: 13.7
click at [591, 525] on select "Province [GEOGRAPHIC_DATA] [GEOGRAPHIC_DATA] [GEOGRAPHIC_DATA] [GEOGRAPHIC_DATA…" at bounding box center [619, 530] width 92 height 39
select select "63_575"
click at [573, 511] on select "Province [GEOGRAPHIC_DATA] [GEOGRAPHIC_DATA] [GEOGRAPHIC_DATA] [GEOGRAPHIC_DATA…" at bounding box center [619, 530] width 92 height 39
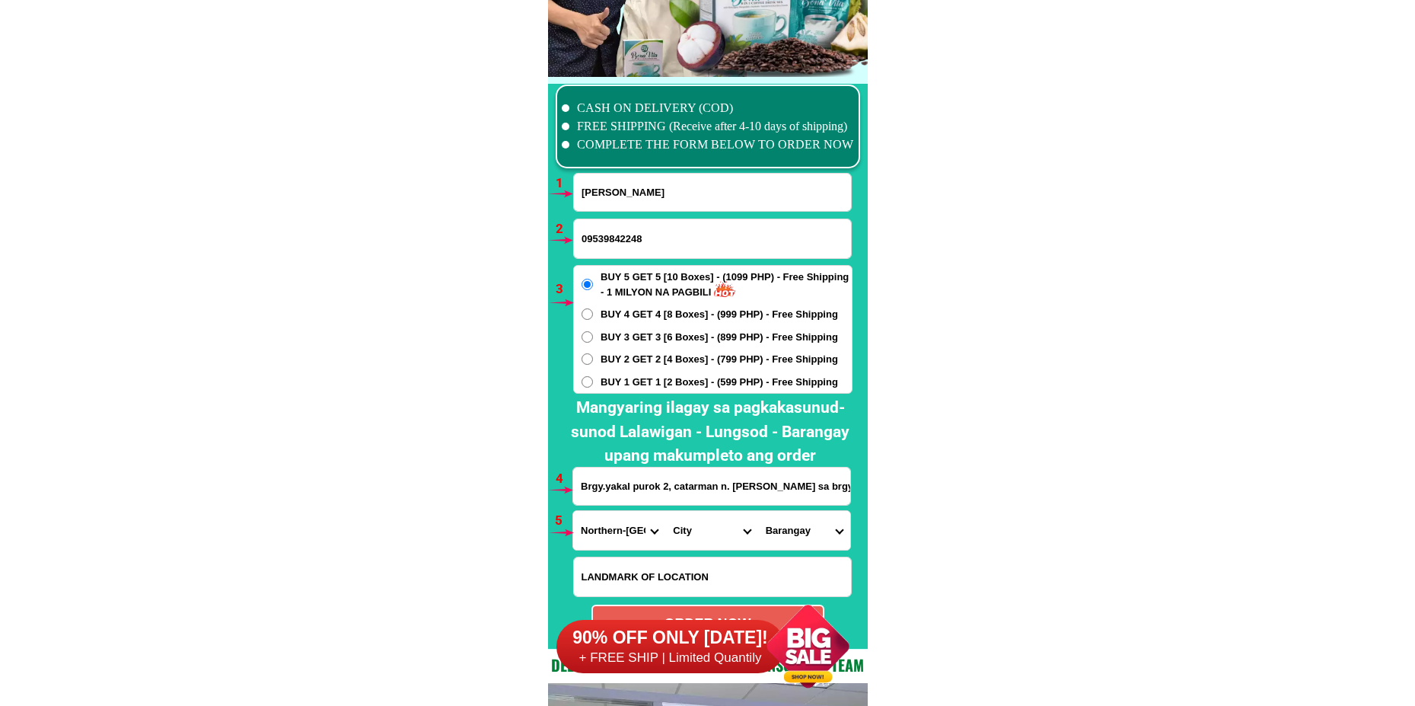
click at [679, 527] on select "City [PERSON_NAME] [PERSON_NAME] Gamay Laoang [GEOGRAPHIC_DATA] [GEOGRAPHIC_DAT…" at bounding box center [711, 530] width 92 height 39
select select "63_5755879"
click at [665, 511] on select "City [PERSON_NAME] [PERSON_NAME] Gamay Laoang [GEOGRAPHIC_DATA] [GEOGRAPHIC_DAT…" at bounding box center [711, 530] width 92 height 39
click at [783, 524] on select "Barangay Acacia (pob.) [PERSON_NAME][GEOGRAPHIC_DATA] [GEOGRAPHIC_DATA] [GEOGRA…" at bounding box center [804, 530] width 92 height 39
select select "63_57558799586"
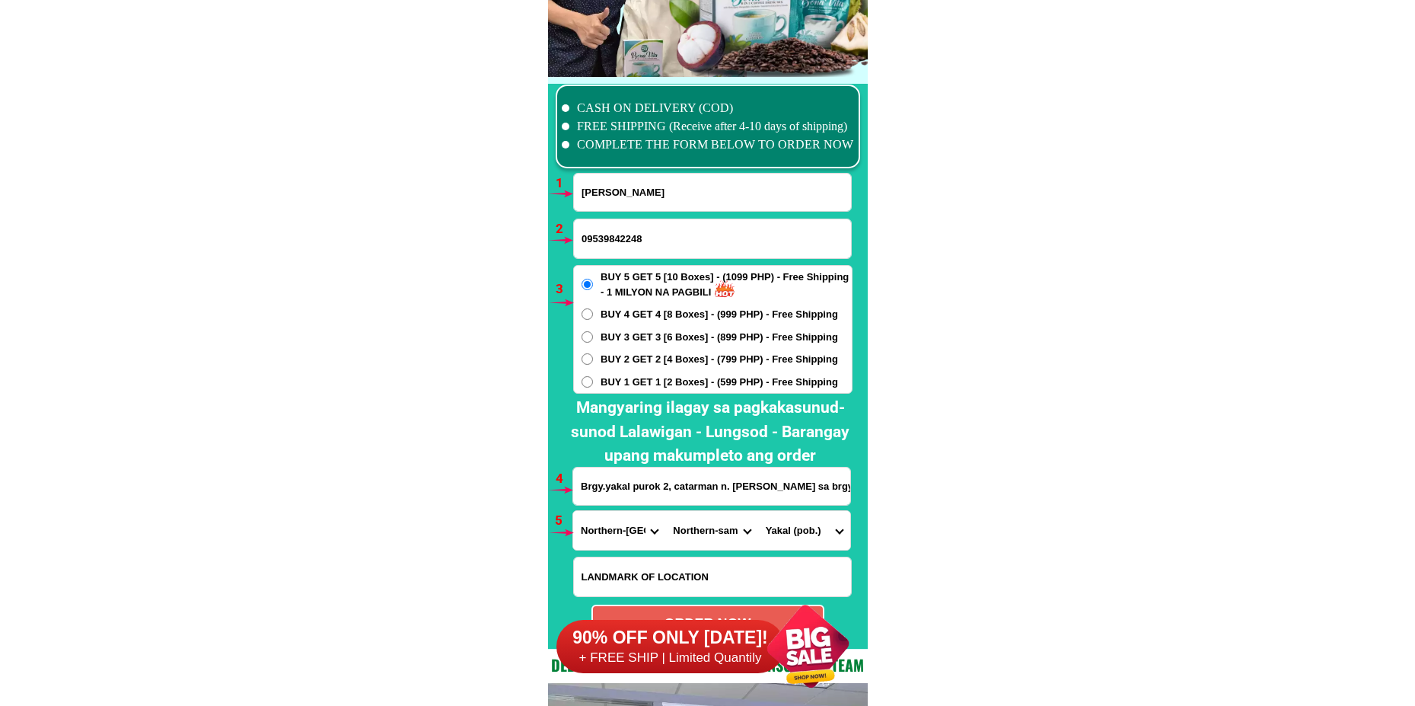
click at [758, 511] on select "Barangay Acacia (pob.) [PERSON_NAME][GEOGRAPHIC_DATA] [GEOGRAPHIC_DATA] [GEOGRA…" at bounding box center [804, 530] width 92 height 39
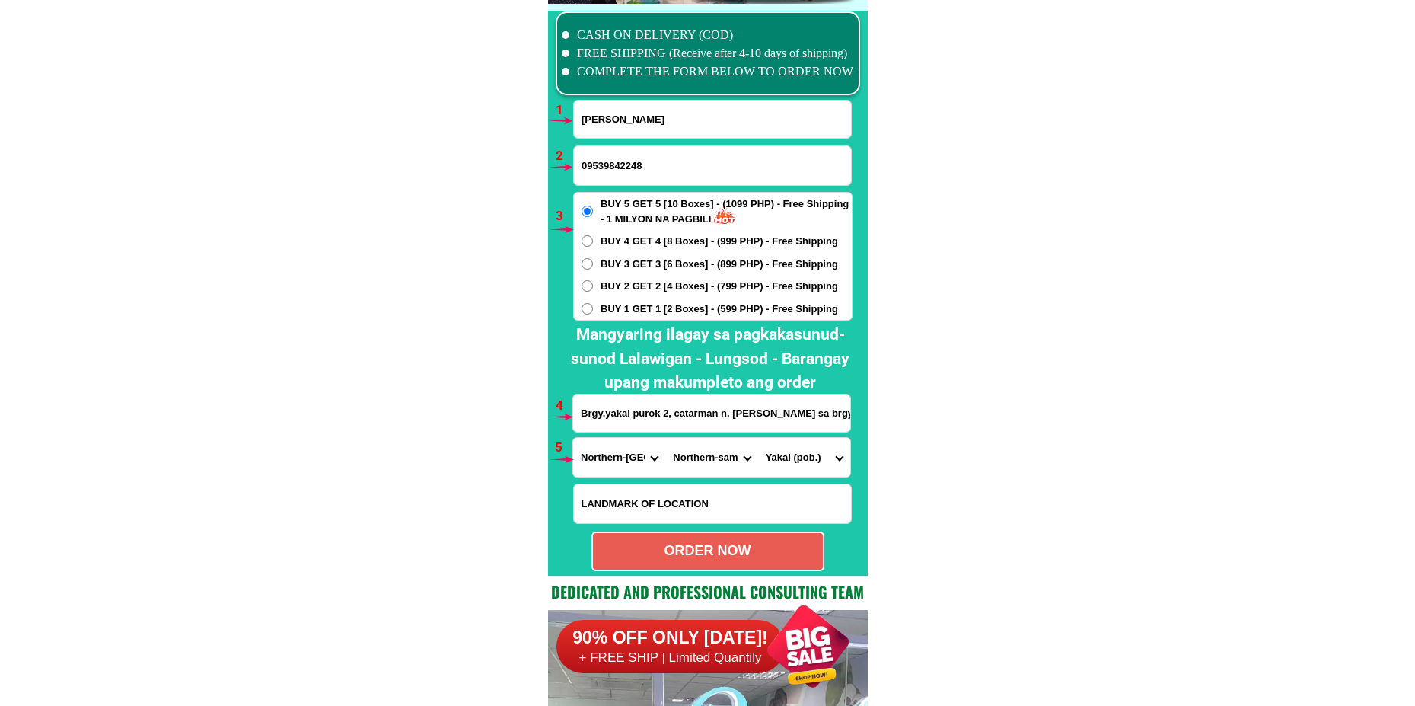
scroll to position [11195, 0]
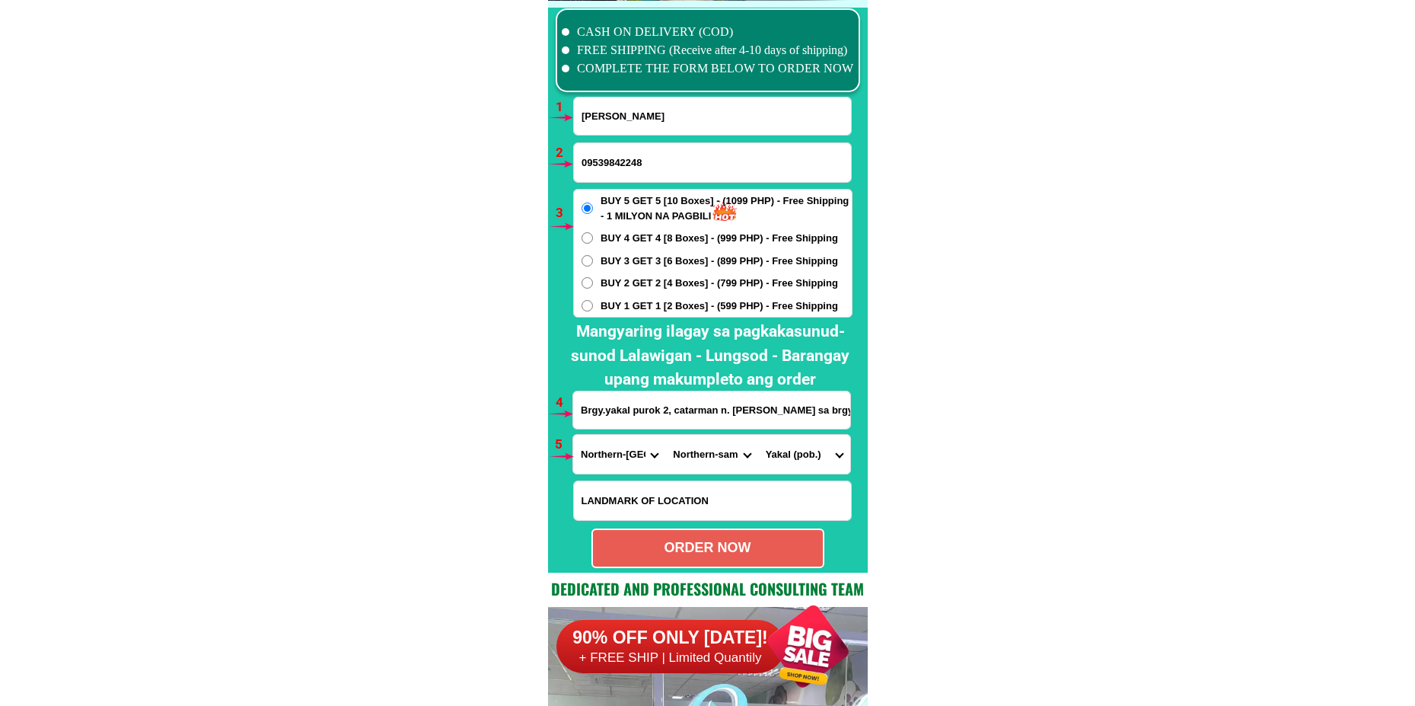
click at [614, 537] on div "ORDER NOW" at bounding box center [708, 548] width 233 height 40
radio input "true"
